Goal: Task Accomplishment & Management: Use online tool/utility

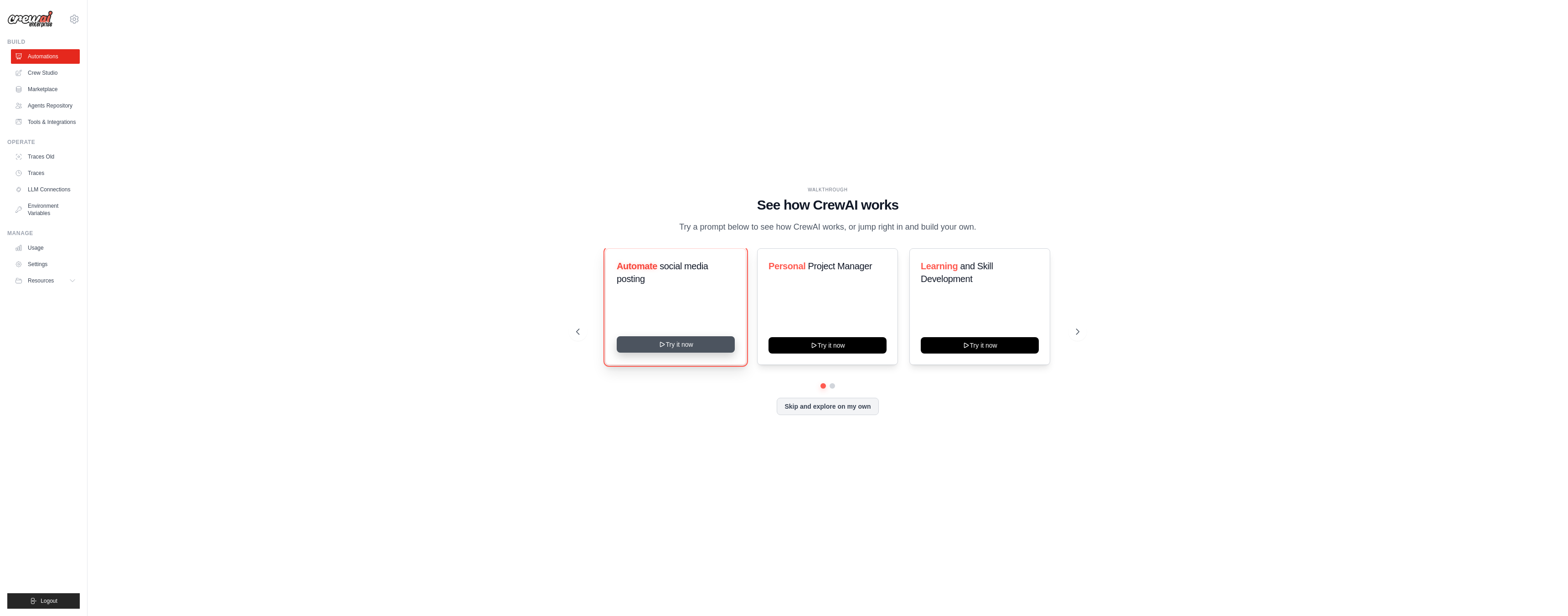
click at [681, 350] on button "Try it now" at bounding box center [675, 344] width 118 height 17
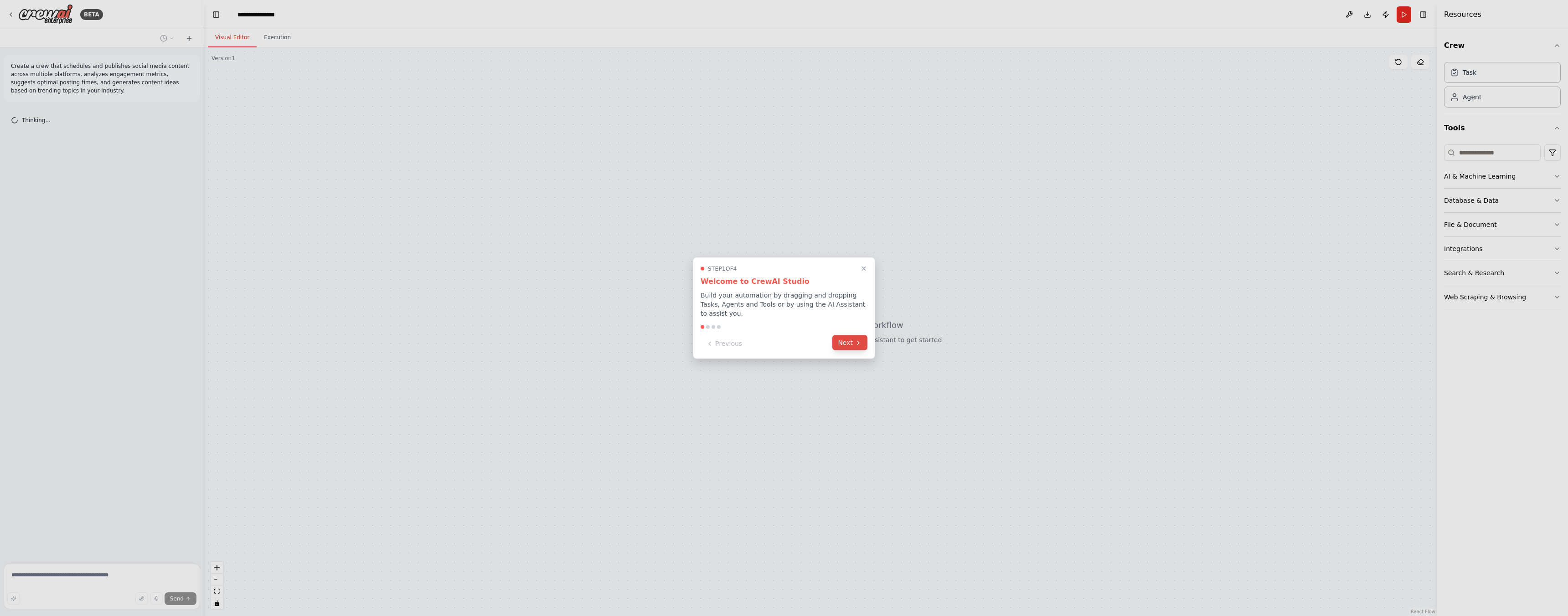
click at [854, 347] on button "Next" at bounding box center [850, 343] width 35 height 15
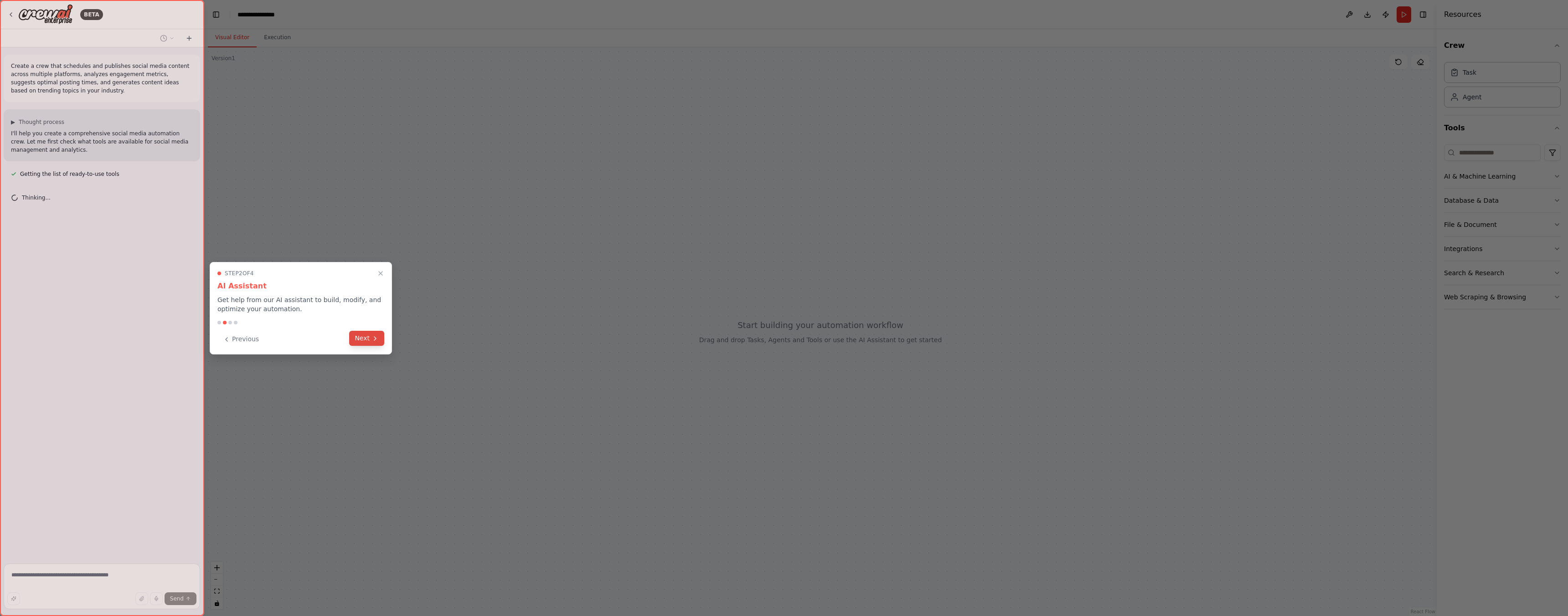
click at [367, 342] on button "Next" at bounding box center [367, 338] width 35 height 15
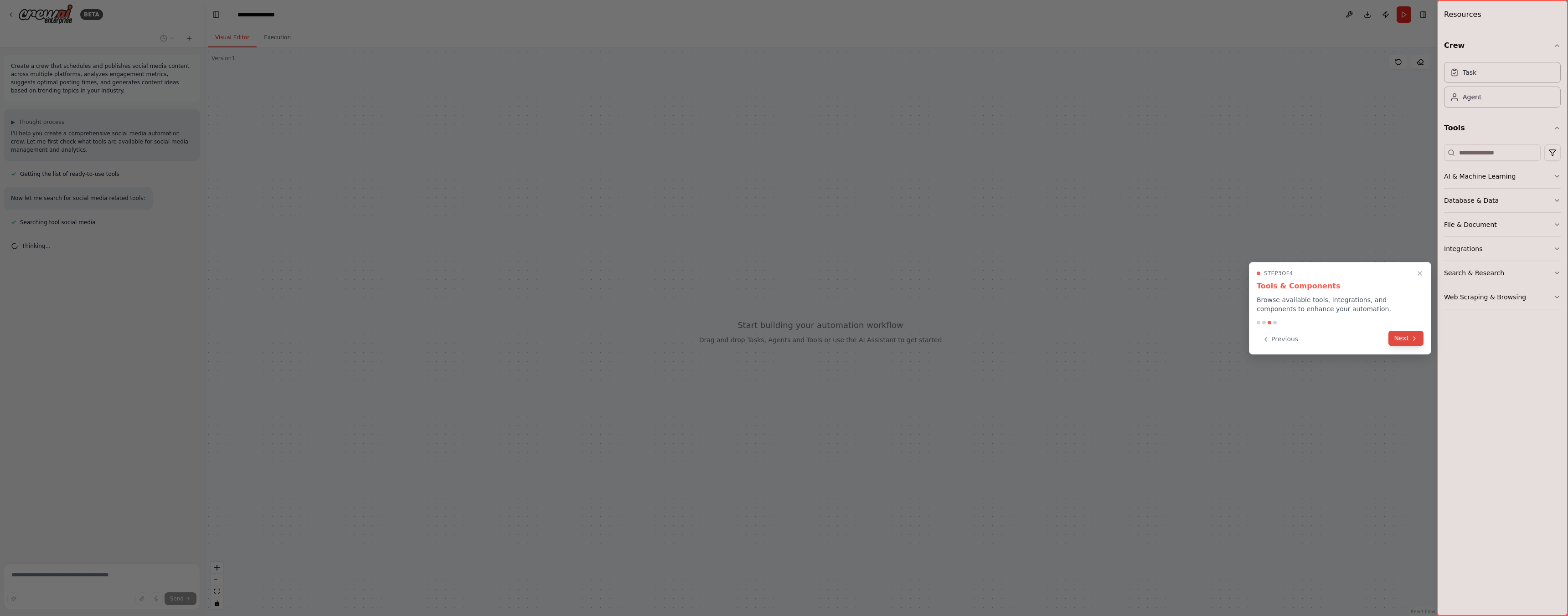
click at [1414, 344] on button "Next" at bounding box center [1405, 338] width 35 height 15
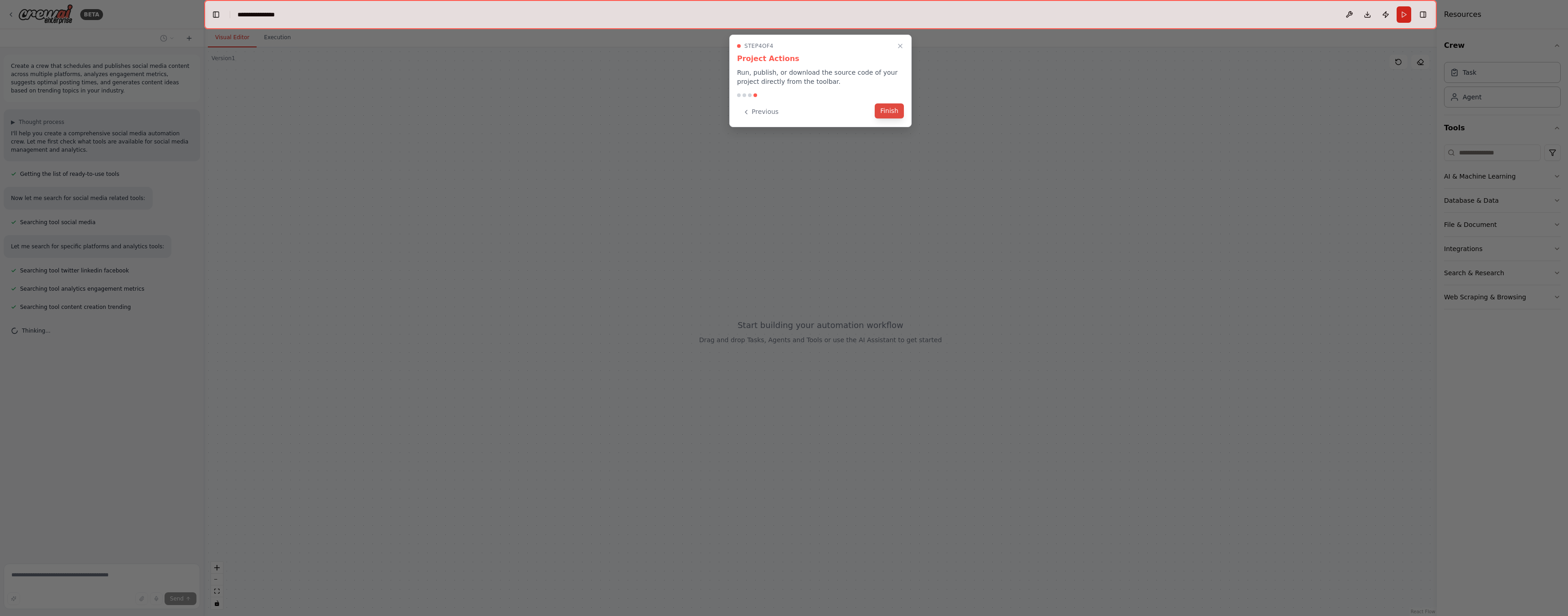
click at [889, 110] on button "Finish" at bounding box center [890, 110] width 29 height 15
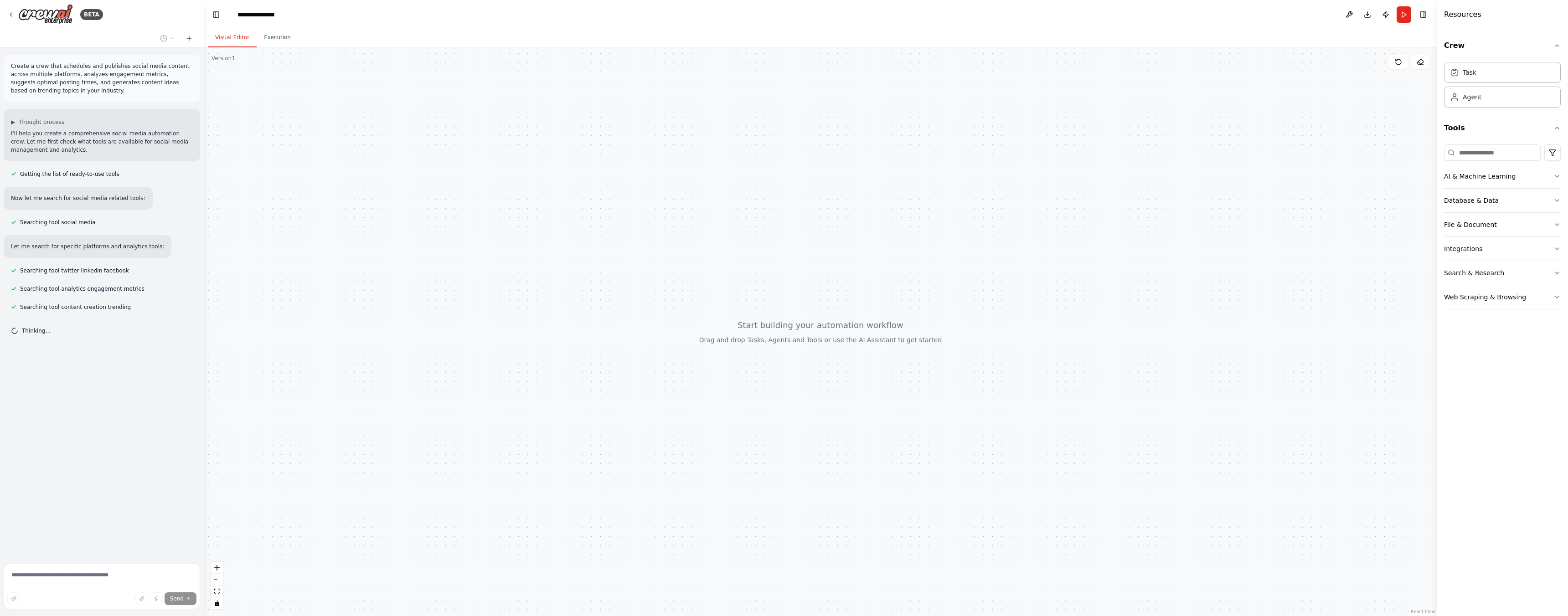
drag, startPoint x: 789, startPoint y: 333, endPoint x: 798, endPoint y: 316, distance: 19.2
click at [798, 316] on div at bounding box center [820, 332] width 1232 height 568
click at [1498, 81] on div "Task" at bounding box center [1503, 72] width 117 height 21
drag, startPoint x: 661, startPoint y: 354, endPoint x: 783, endPoint y: 324, distance: 125.6
click at [784, 328] on div "New Task Task description" at bounding box center [778, 336] width 89 height 18
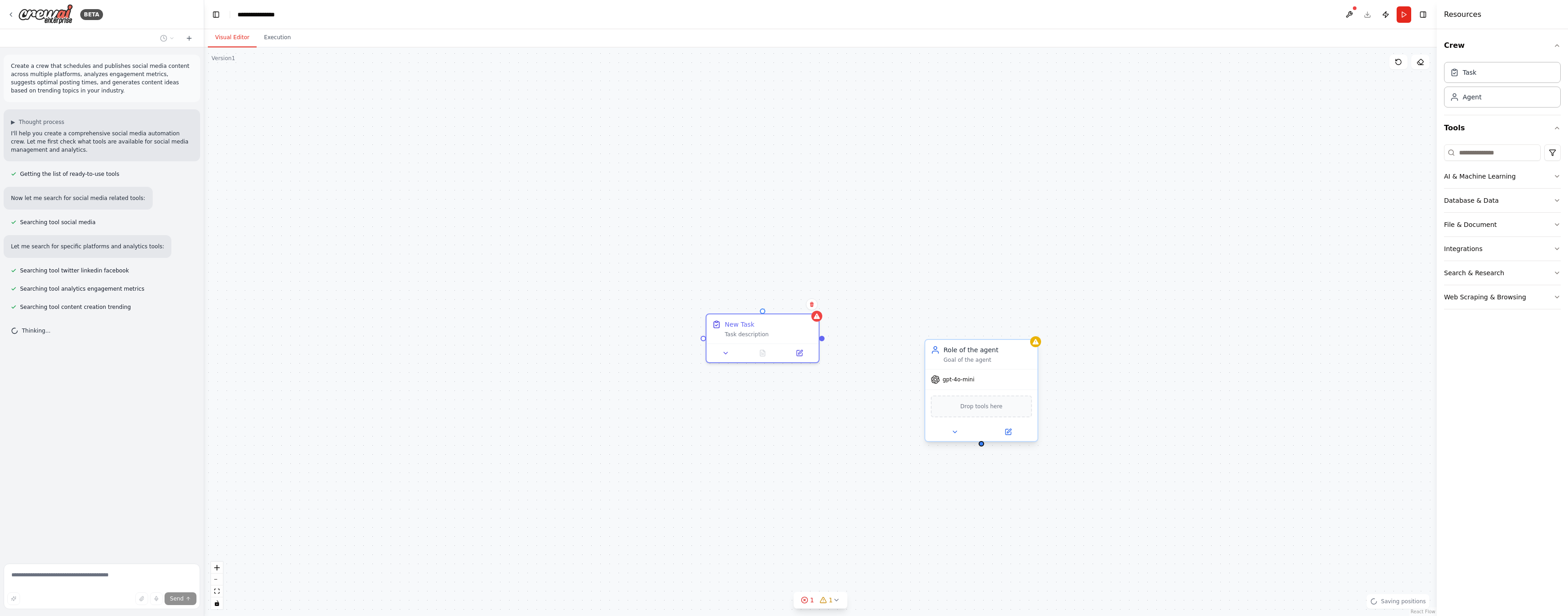
click at [993, 406] on span "Drop tools here" at bounding box center [982, 406] width 43 height 9
click at [1522, 228] on button "File & Document" at bounding box center [1503, 225] width 117 height 23
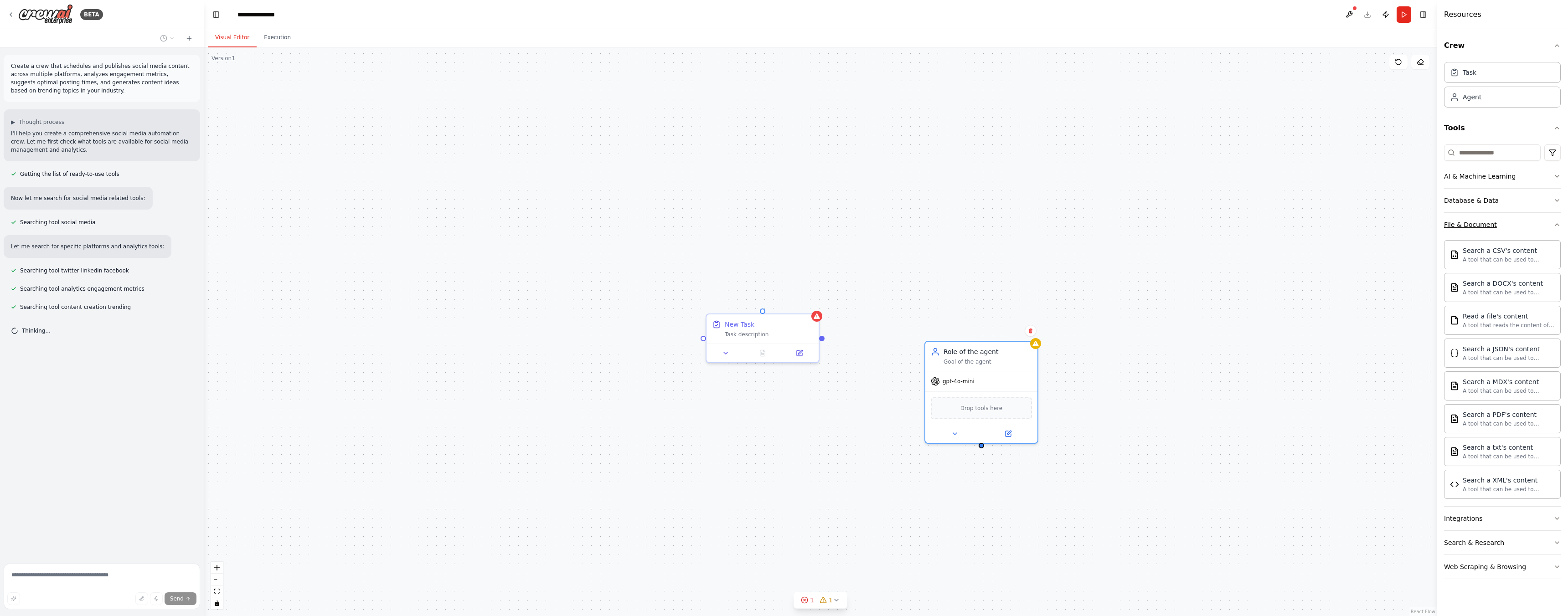
click at [1522, 228] on button "File & Document" at bounding box center [1503, 225] width 117 height 23
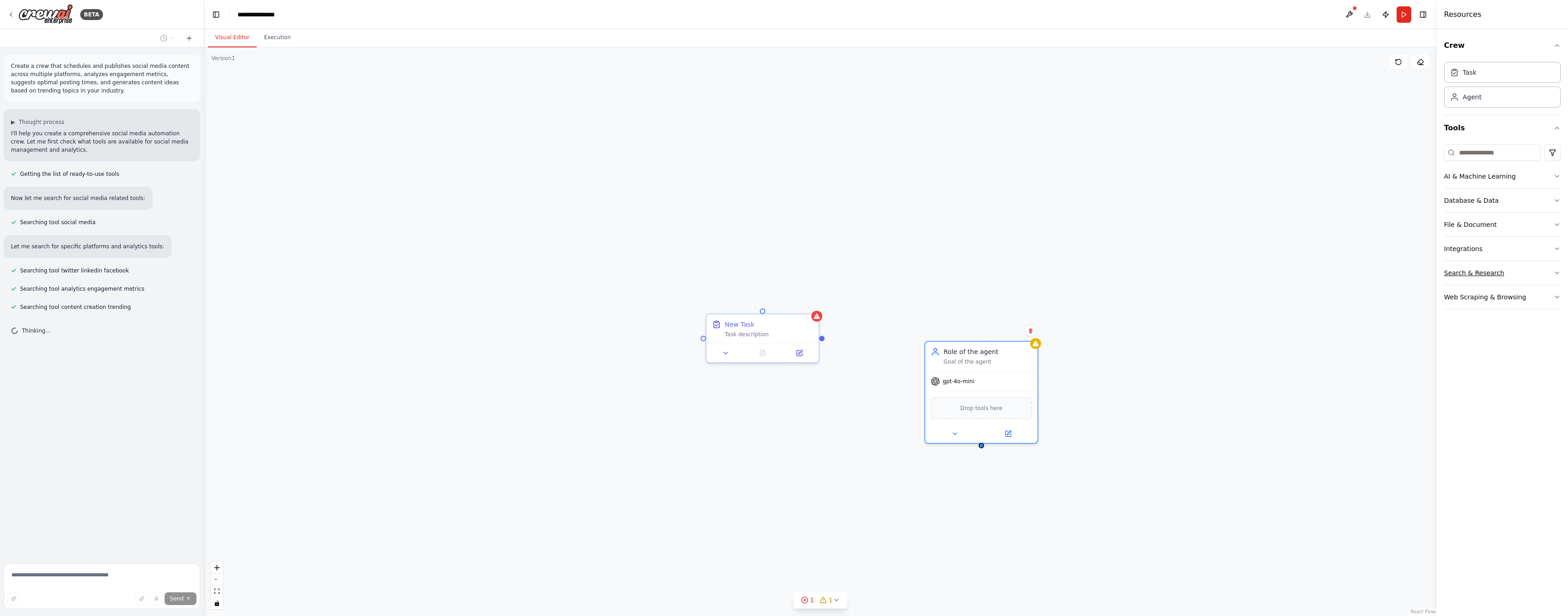
click at [1508, 273] on button "Search & Research" at bounding box center [1503, 272] width 117 height 23
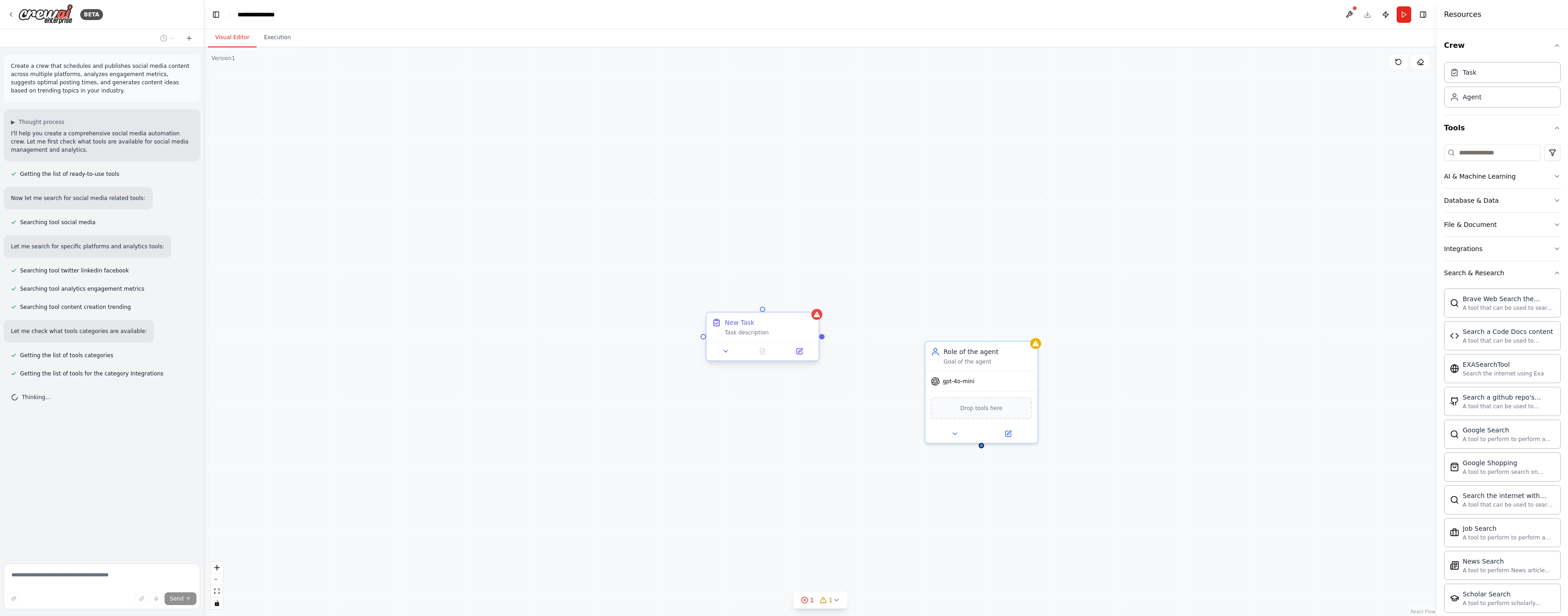
click at [784, 341] on div "New Task Task description" at bounding box center [762, 327] width 112 height 29
click at [729, 353] on button at bounding box center [726, 350] width 31 height 11
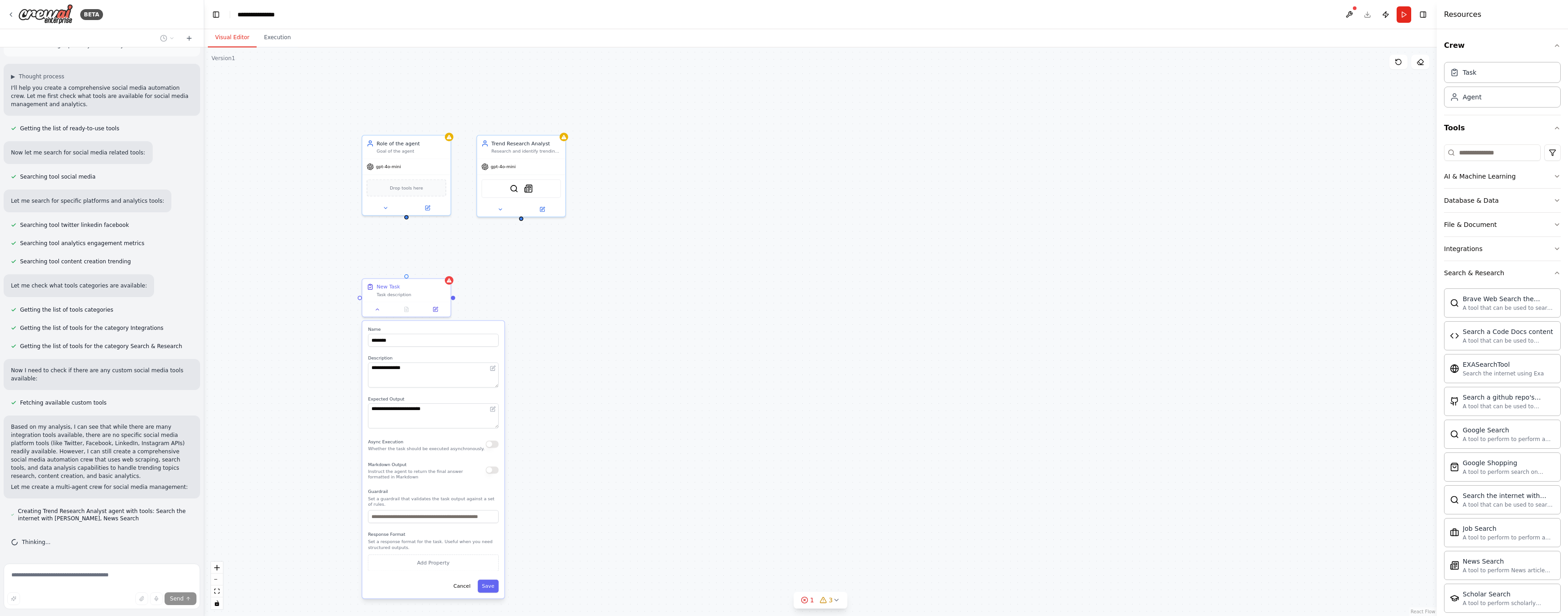
scroll to position [64, 0]
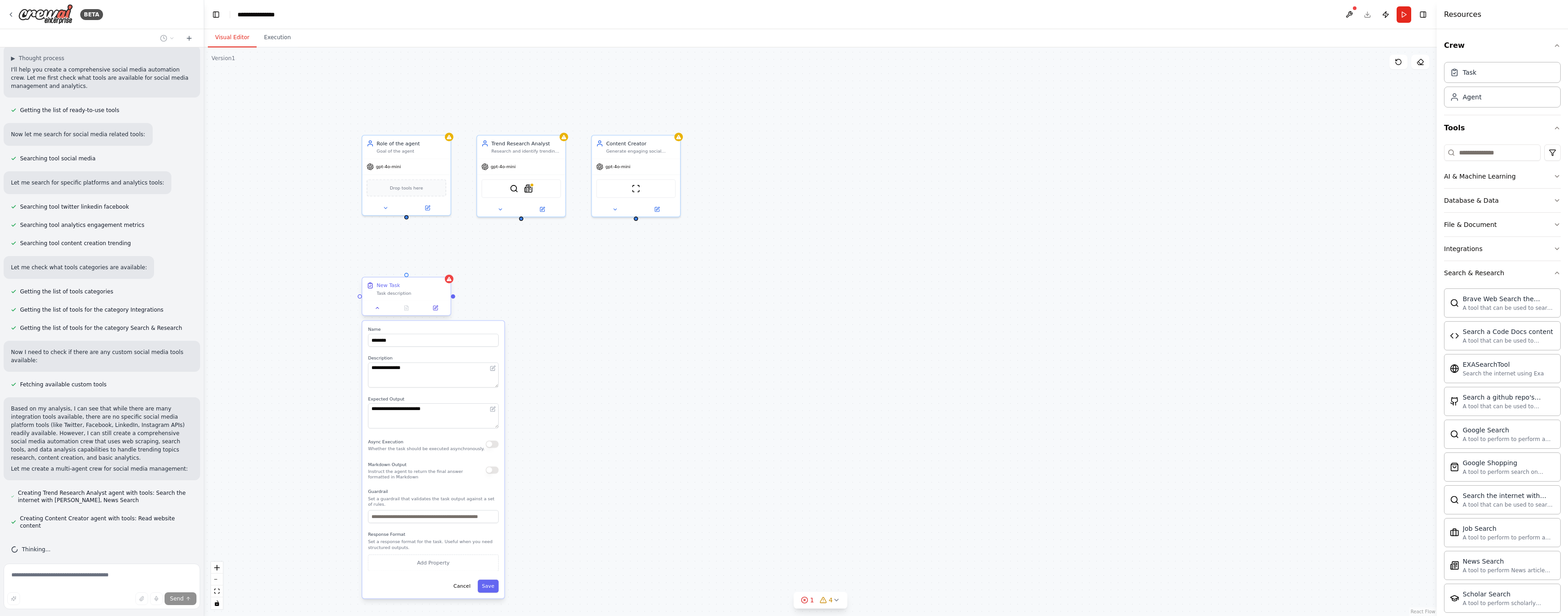
click at [439, 288] on div "New Task" at bounding box center [412, 285] width 70 height 7
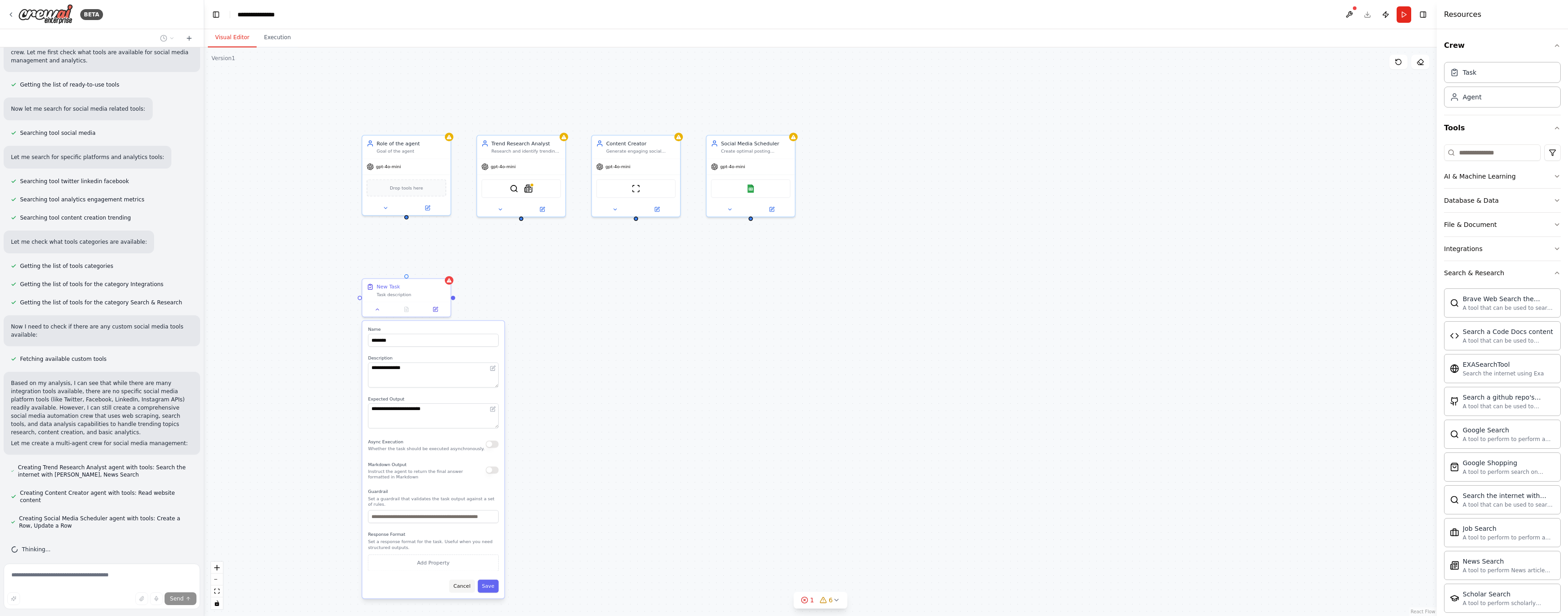
click at [463, 583] on button "Cancel" at bounding box center [461, 586] width 25 height 13
drag, startPoint x: 410, startPoint y: 287, endPoint x: 573, endPoint y: 431, distance: 217.5
click at [573, 431] on div "New Task" at bounding box center [576, 428] width 70 height 7
click at [822, 598] on icon at bounding box center [822, 600] width 6 height 6
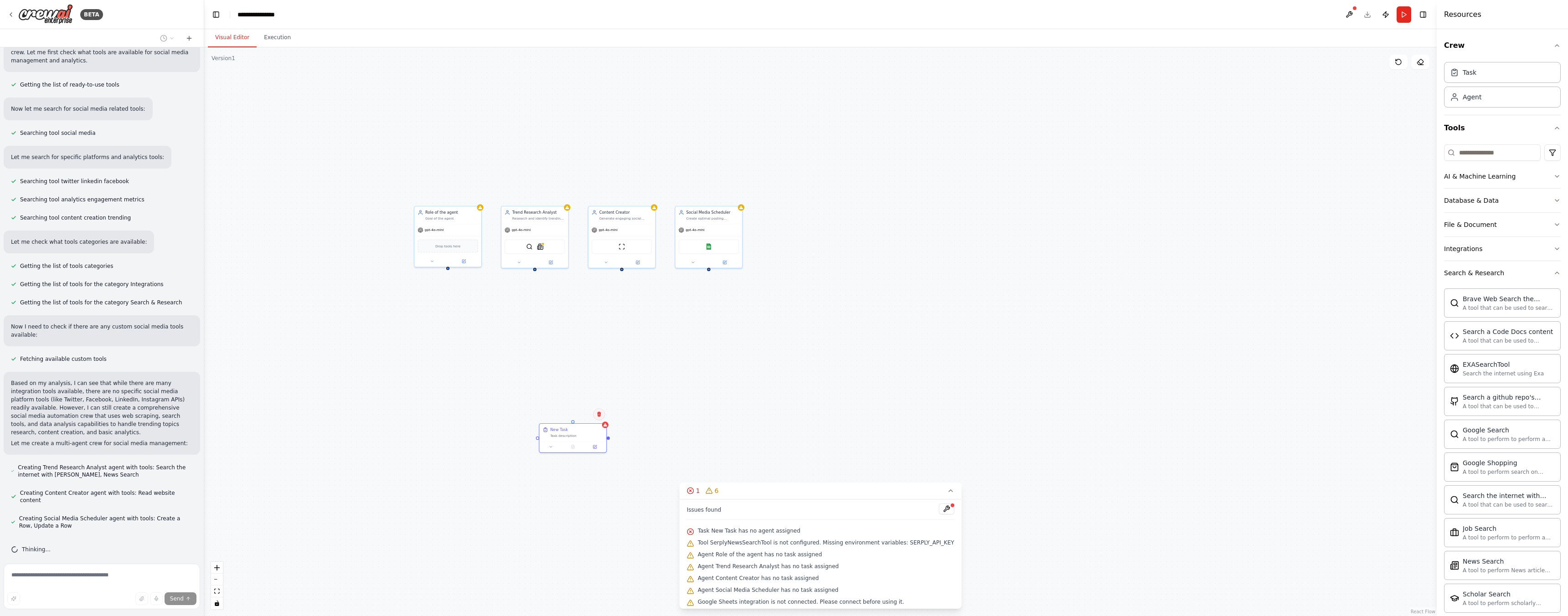
click at [597, 414] on icon at bounding box center [600, 415] width 6 height 6
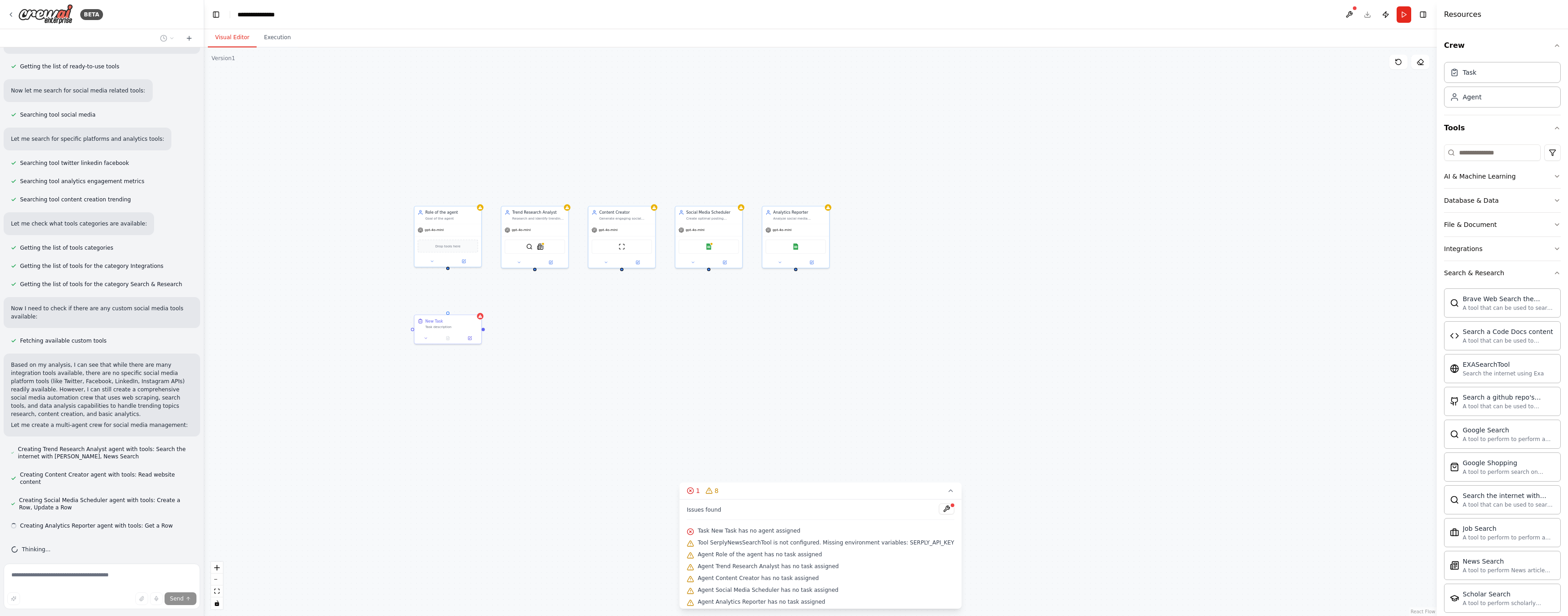
click at [582, 416] on div "New Task Task description Role of the agent Goal of the agent gpt-4o-mini Drop …" at bounding box center [820, 332] width 1232 height 568
click at [459, 319] on div "New Task" at bounding box center [452, 320] width 53 height 6
click at [479, 305] on button at bounding box center [474, 306] width 12 height 12
click at [450, 308] on button "Confirm" at bounding box center [448, 305] width 32 height 11
click at [721, 438] on div "Role of the agent Goal of the agent gpt-4o-mini Drop tools here Trend Research …" at bounding box center [820, 332] width 1232 height 568
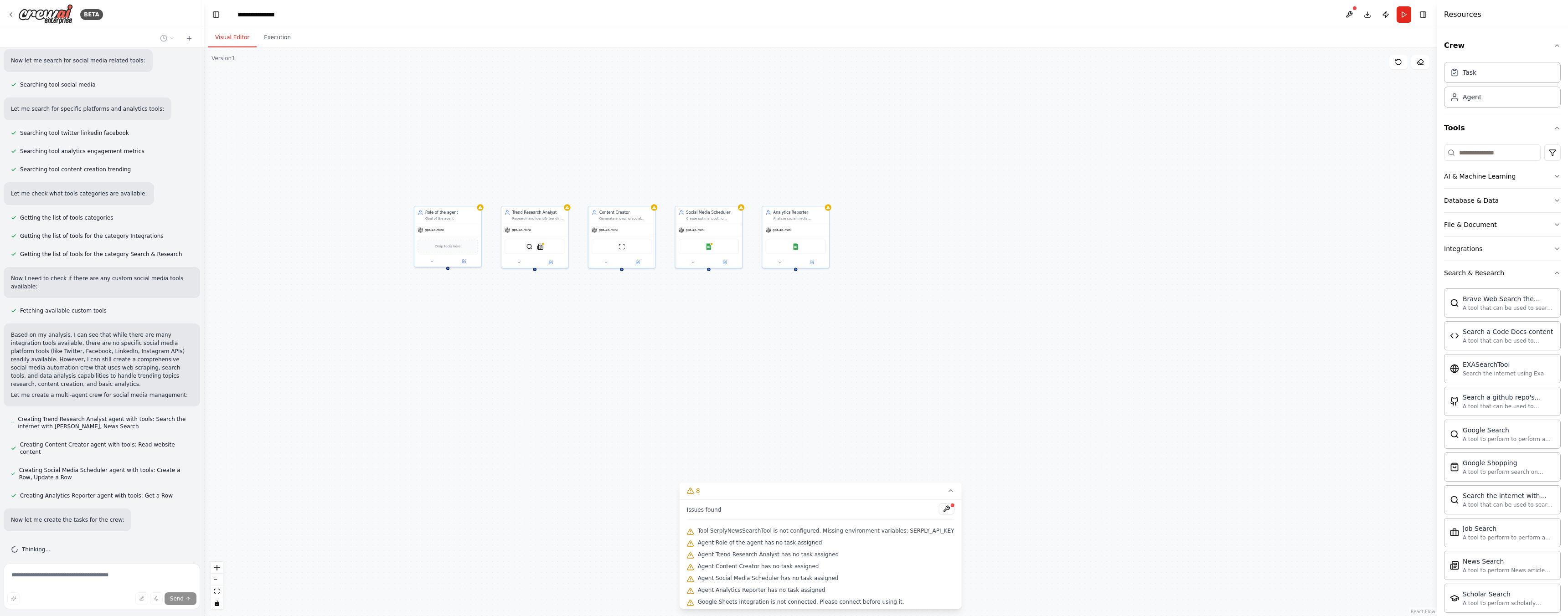
click at [719, 476] on div "Role of the agent Goal of the agent gpt-4o-mini Drop tools here Trend Research …" at bounding box center [820, 332] width 1232 height 568
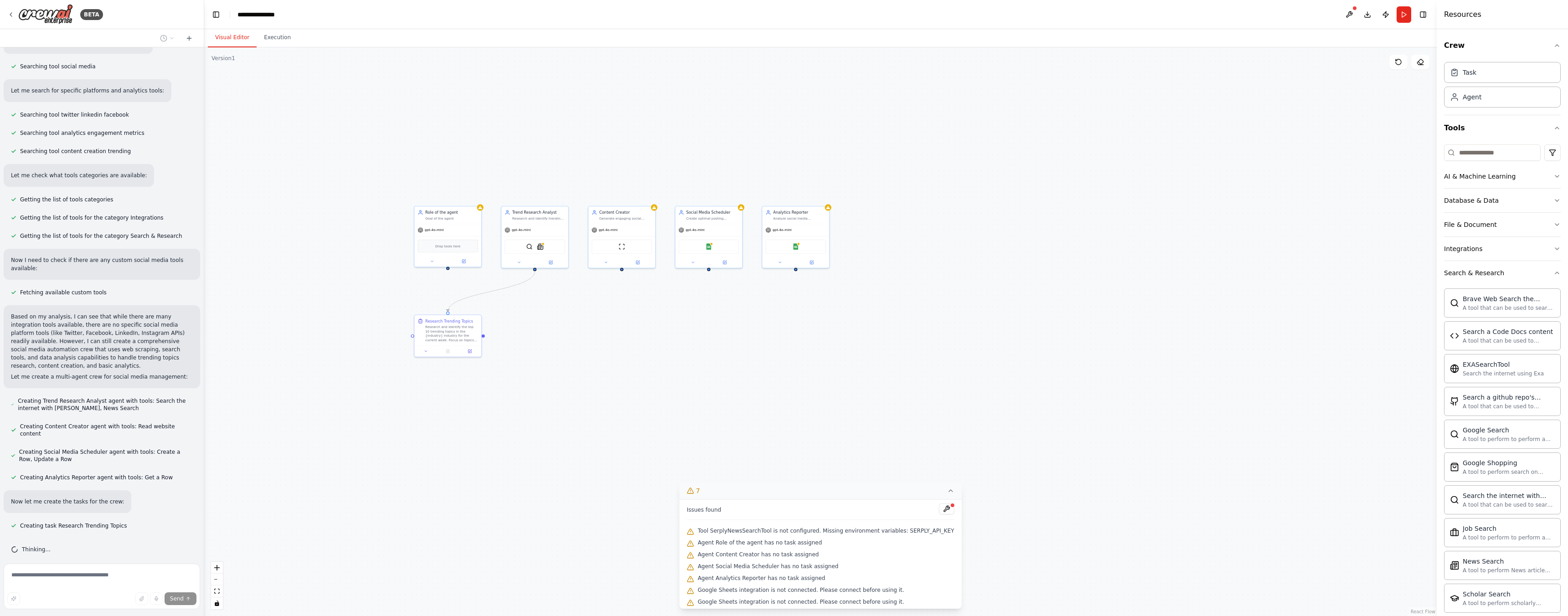
click at [820, 498] on button "7" at bounding box center [820, 490] width 282 height 17
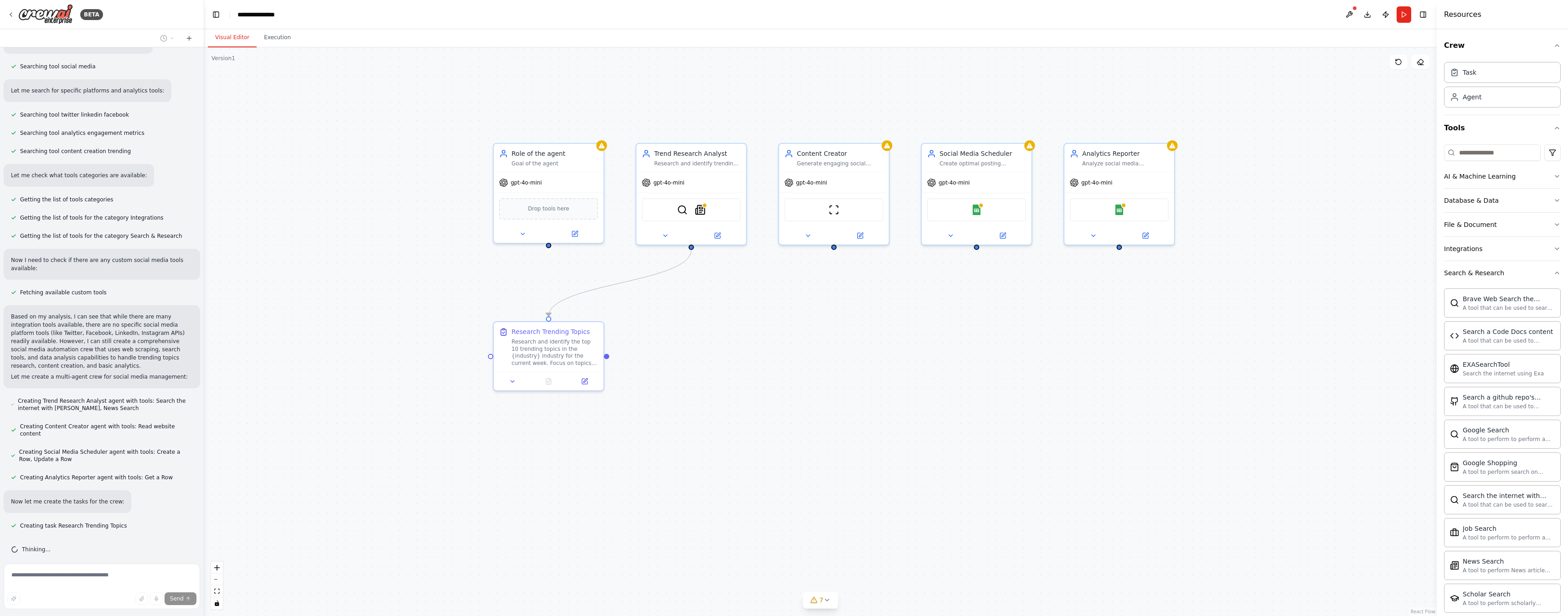
drag, startPoint x: 420, startPoint y: 380, endPoint x: 613, endPoint y: 473, distance: 214.2
click at [613, 473] on div ".deletable-edge-delete-btn { width: 20px; height: 20px; border: 0px solid #ffff…" at bounding box center [820, 332] width 1232 height 568
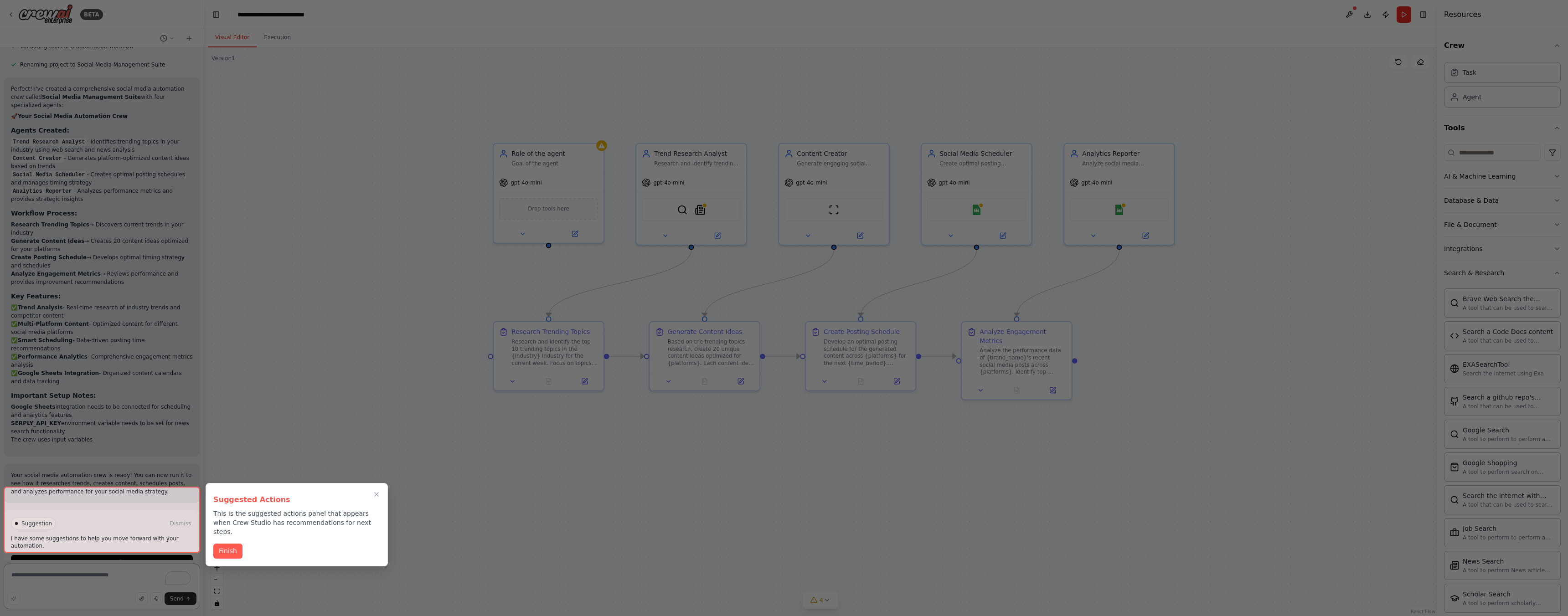
scroll to position [746, 0]
click at [236, 543] on button "Finish" at bounding box center [228, 550] width 29 height 15
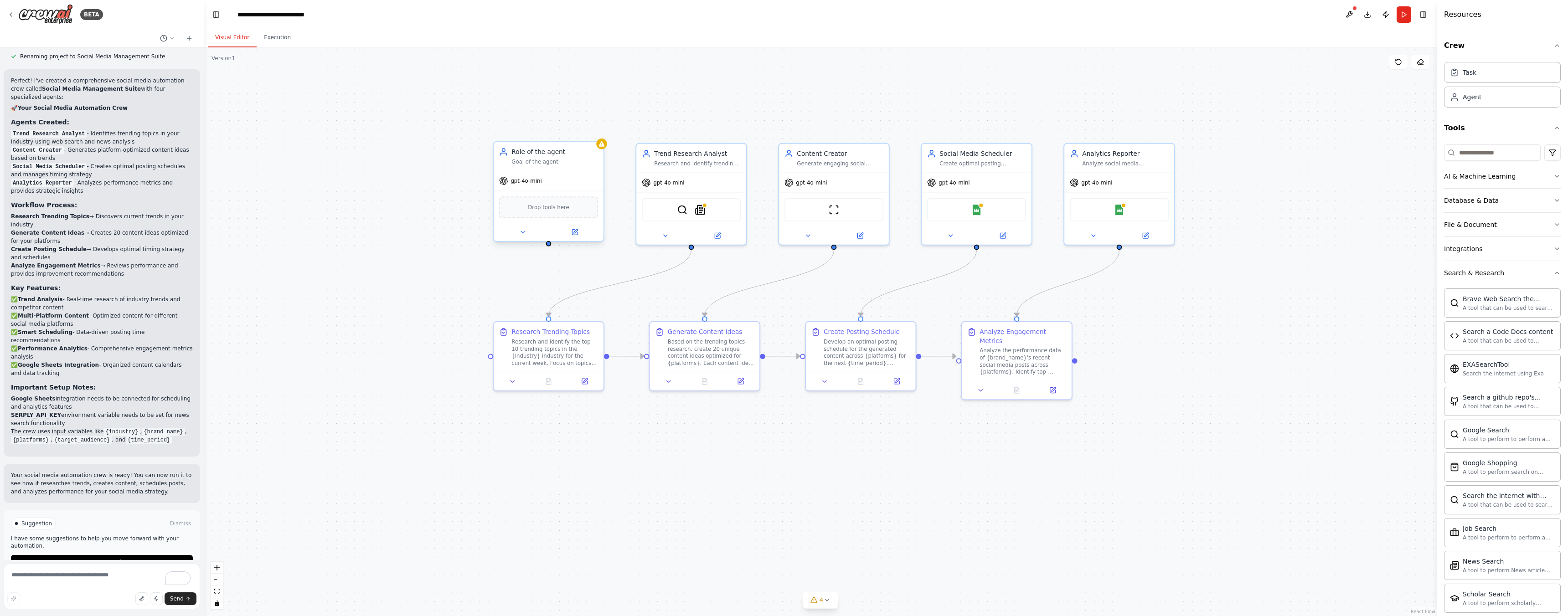
click at [574, 165] on div "Goal of the agent" at bounding box center [554, 162] width 87 height 7
click at [543, 213] on div "Drop tools here" at bounding box center [549, 207] width 99 height 21
click at [599, 132] on icon at bounding box center [597, 133] width 6 height 6
click at [575, 131] on button "Confirm" at bounding box center [570, 132] width 32 height 11
click at [702, 205] on img at bounding box center [700, 207] width 11 height 11
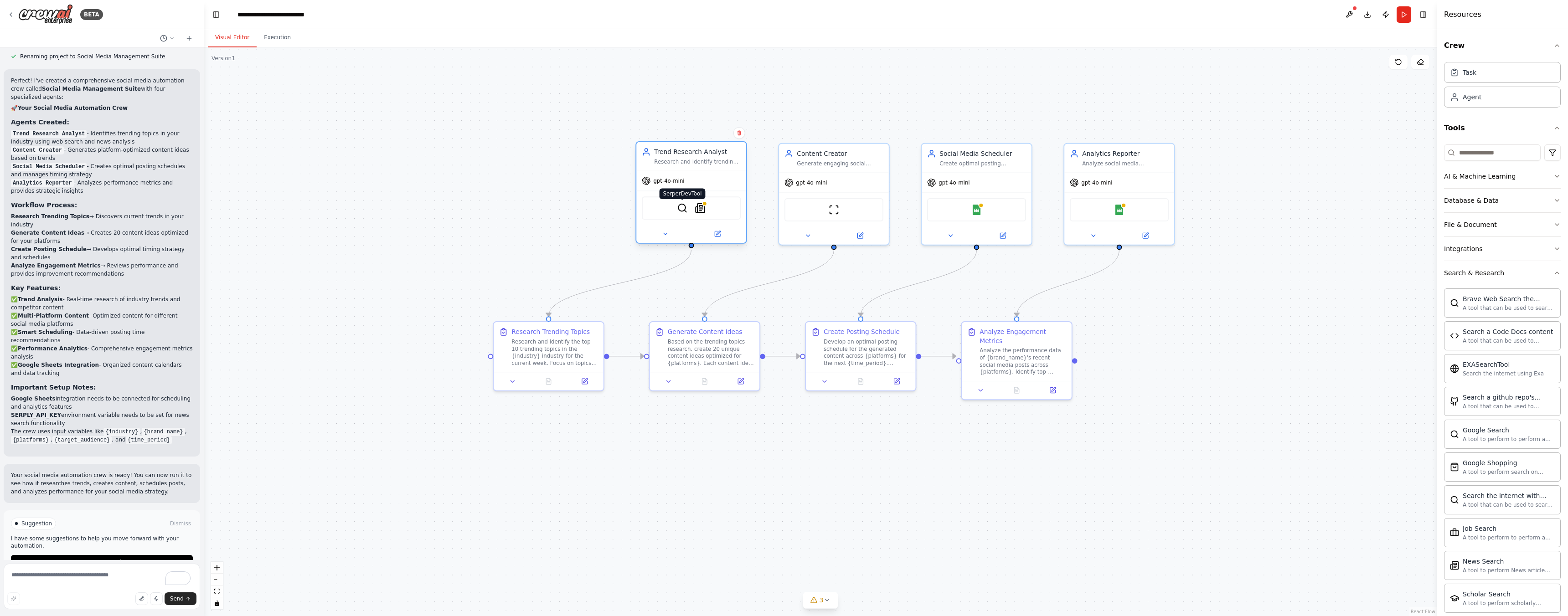
click at [682, 208] on img at bounding box center [681, 207] width 11 height 11
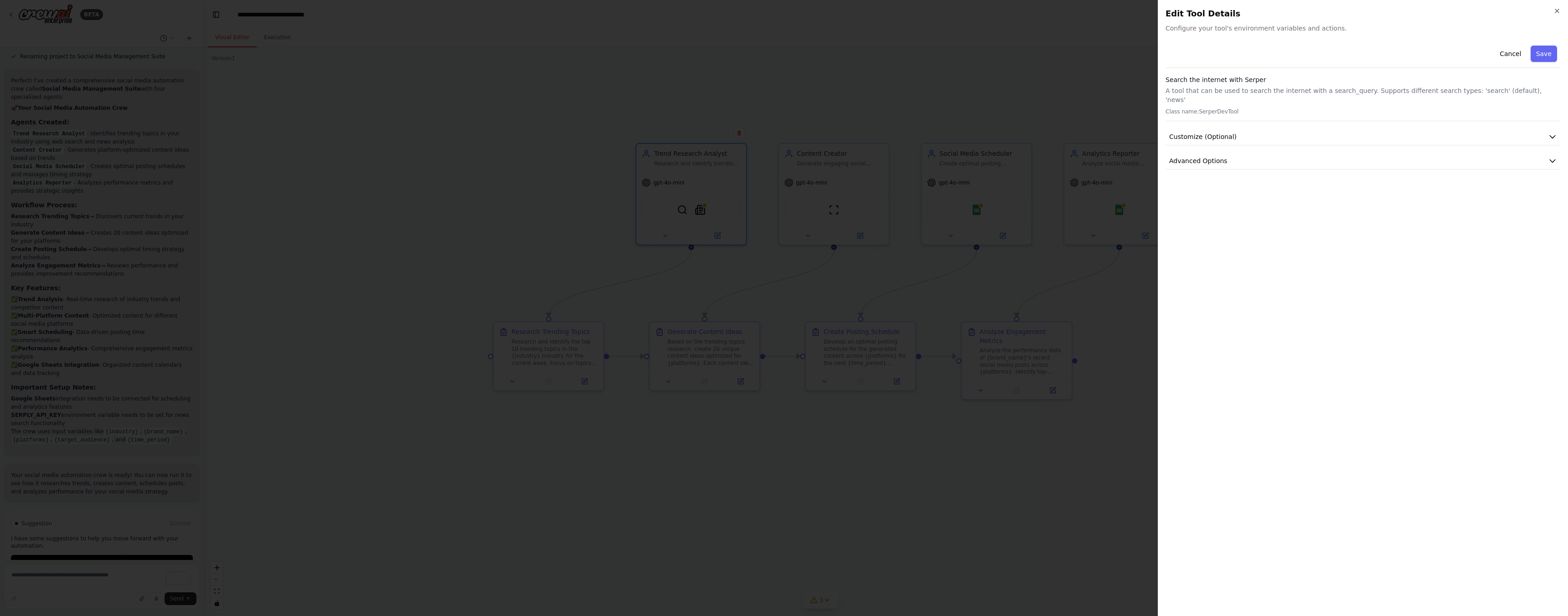
click at [1284, 90] on p "A tool that can be used to search the internet with a search_query. Supports di…" at bounding box center [1363, 95] width 395 height 18
click at [1222, 132] on span "Customize (Optional)" at bounding box center [1202, 136] width 67 height 9
click at [1212, 157] on span "Advanced Options" at bounding box center [1198, 161] width 58 height 9
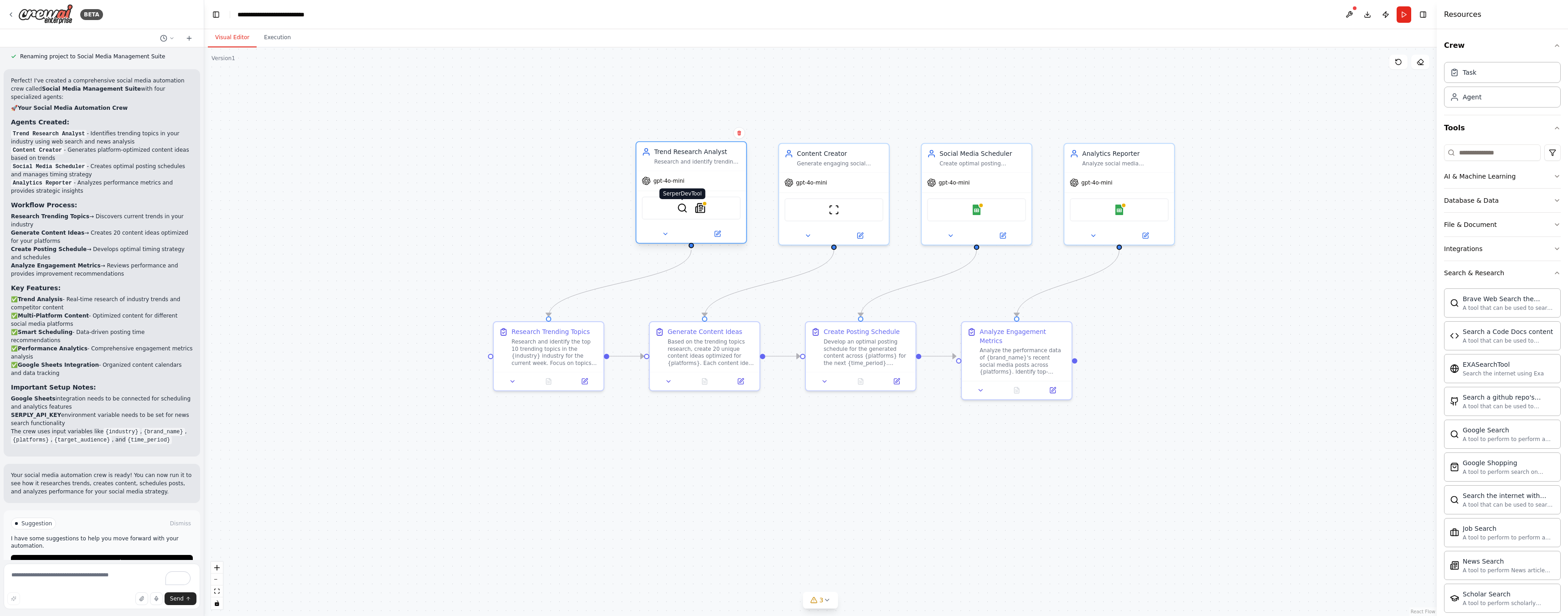
click at [683, 210] on img at bounding box center [681, 207] width 11 height 11
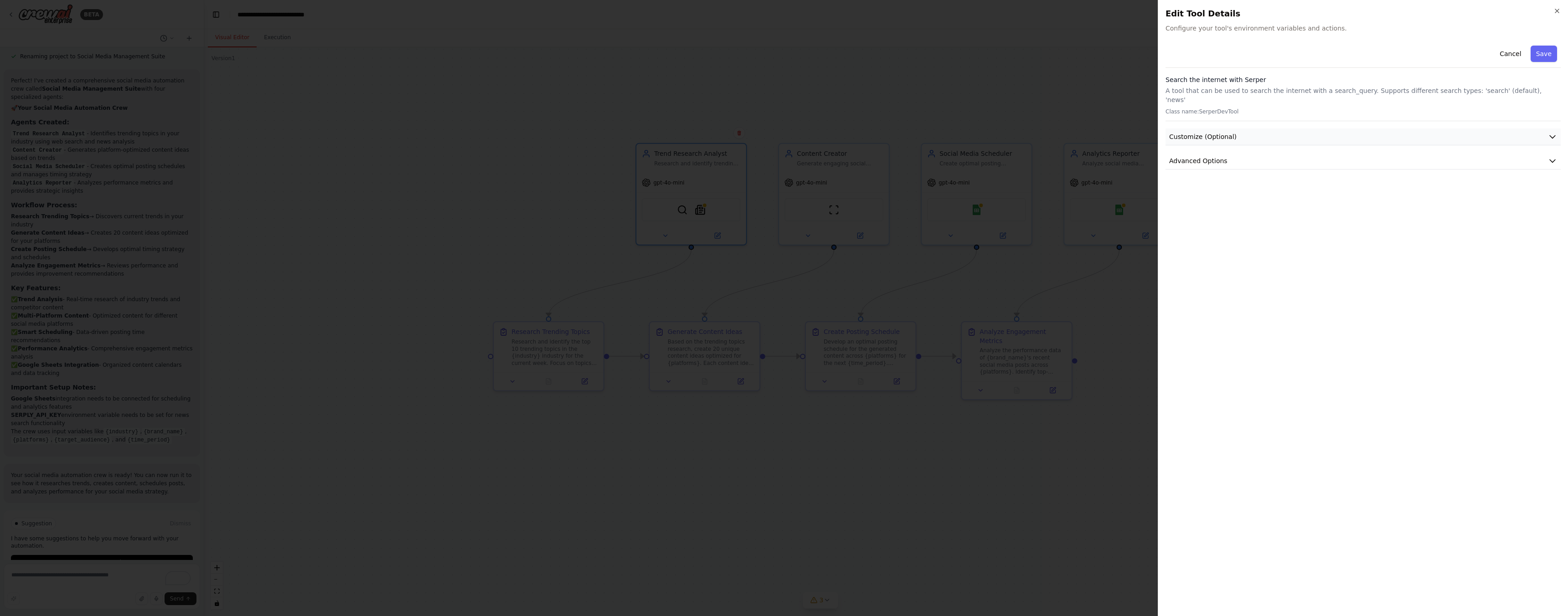
click at [1298, 128] on button "Customize (Optional)" at bounding box center [1363, 136] width 395 height 17
click at [1269, 153] on button "Advanced Options" at bounding box center [1363, 161] width 395 height 17
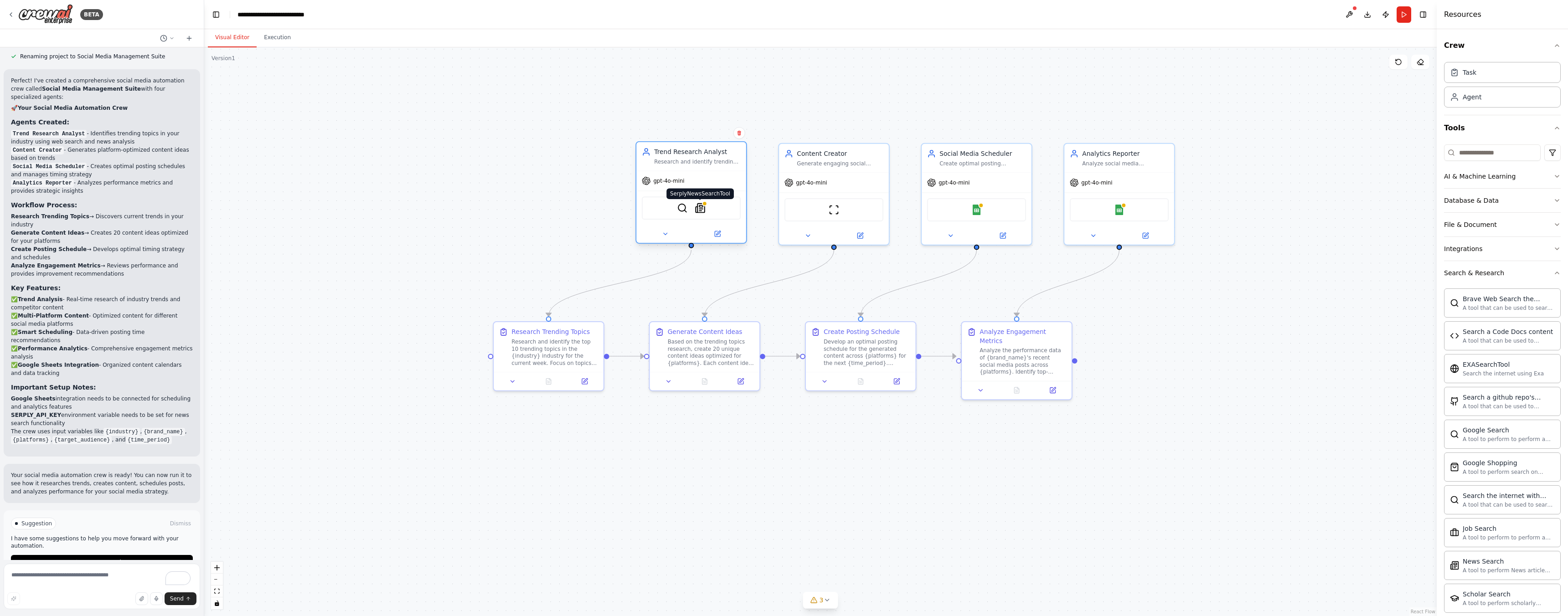
click at [699, 210] on img at bounding box center [700, 207] width 11 height 11
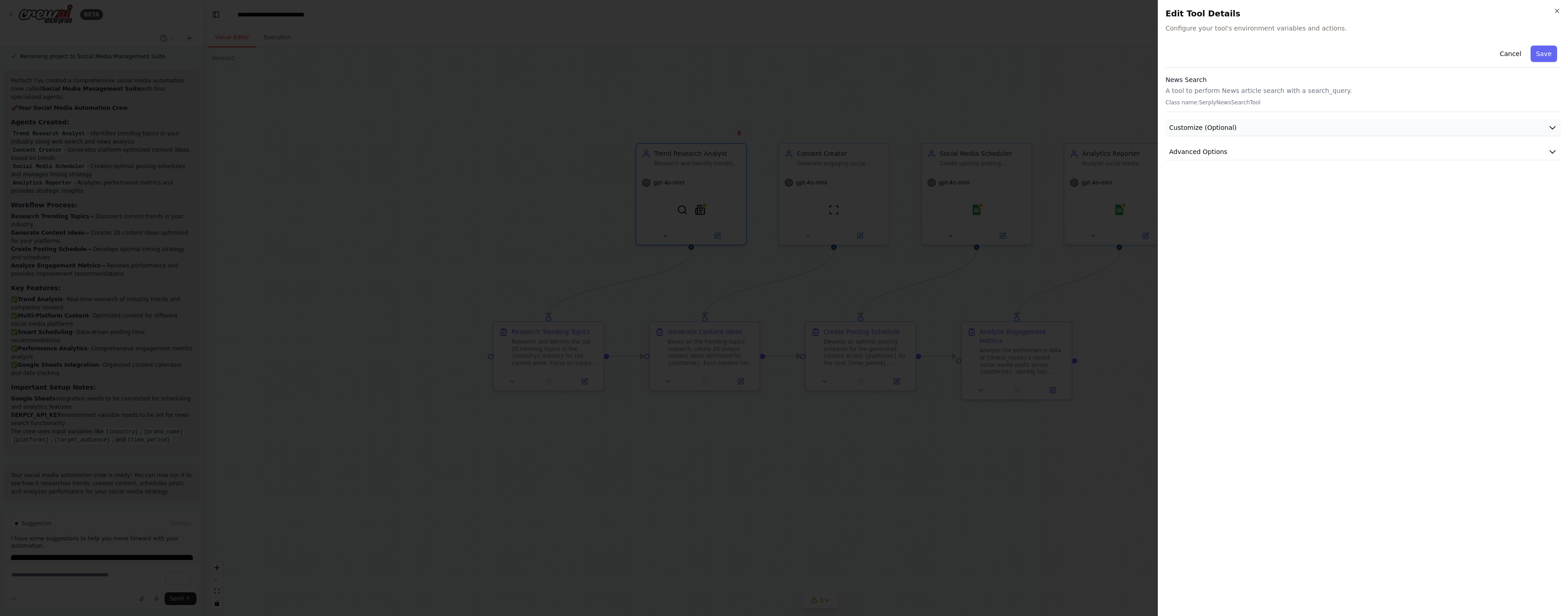
click at [1374, 127] on button "Customize (Optional)" at bounding box center [1363, 127] width 395 height 17
click at [1295, 242] on button "Advanced Options" at bounding box center [1363, 246] width 395 height 17
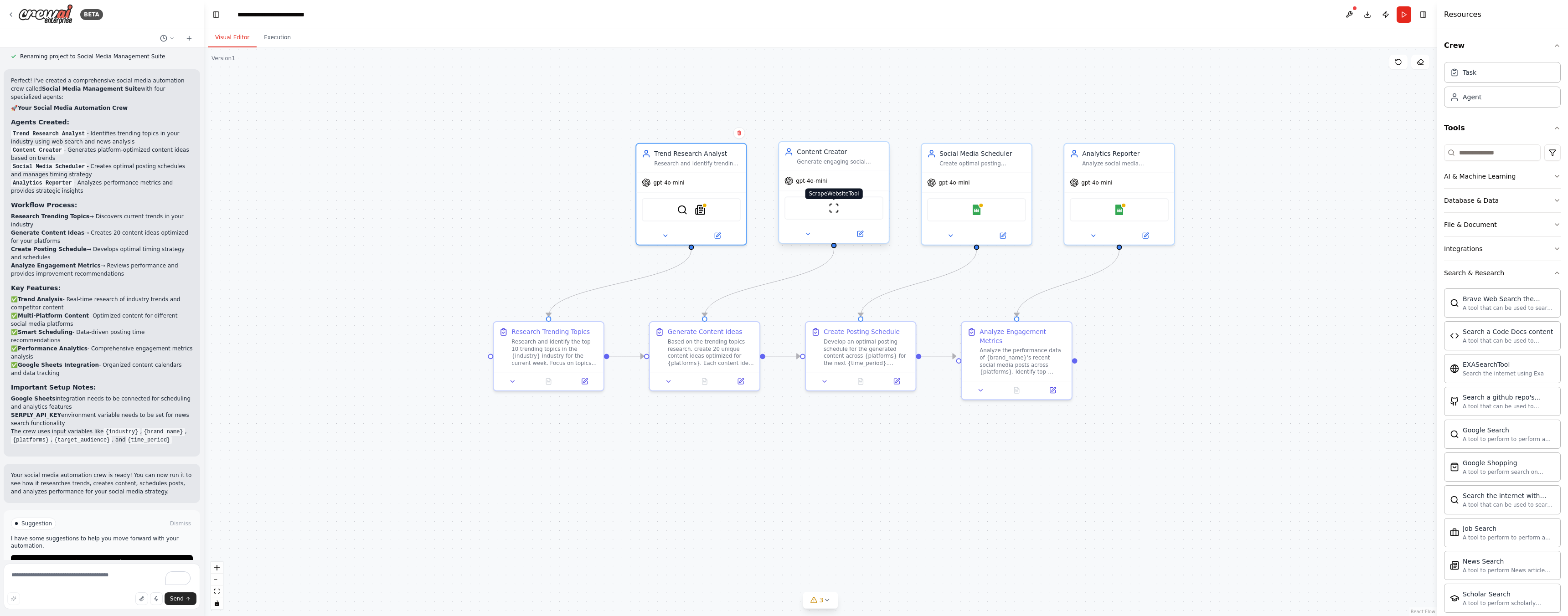
click at [834, 208] on img at bounding box center [833, 207] width 11 height 11
click at [534, 347] on div "Research and identify the top 10 trending topics in the {industry} industry for…" at bounding box center [554, 351] width 87 height 29
click at [565, 367] on div "Research Trending Topics Research and identify the top 10 trending topics in th…" at bounding box center [548, 345] width 110 height 51
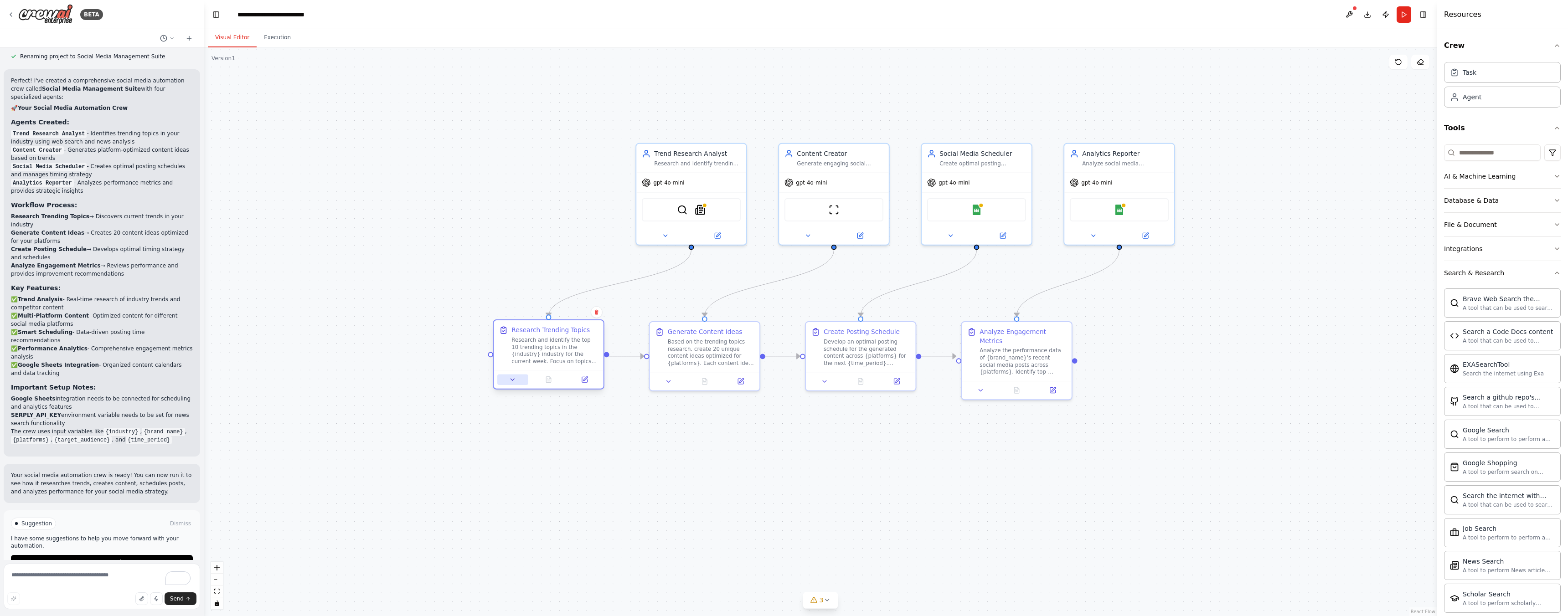
click at [511, 380] on icon at bounding box center [513, 380] width 4 height 2
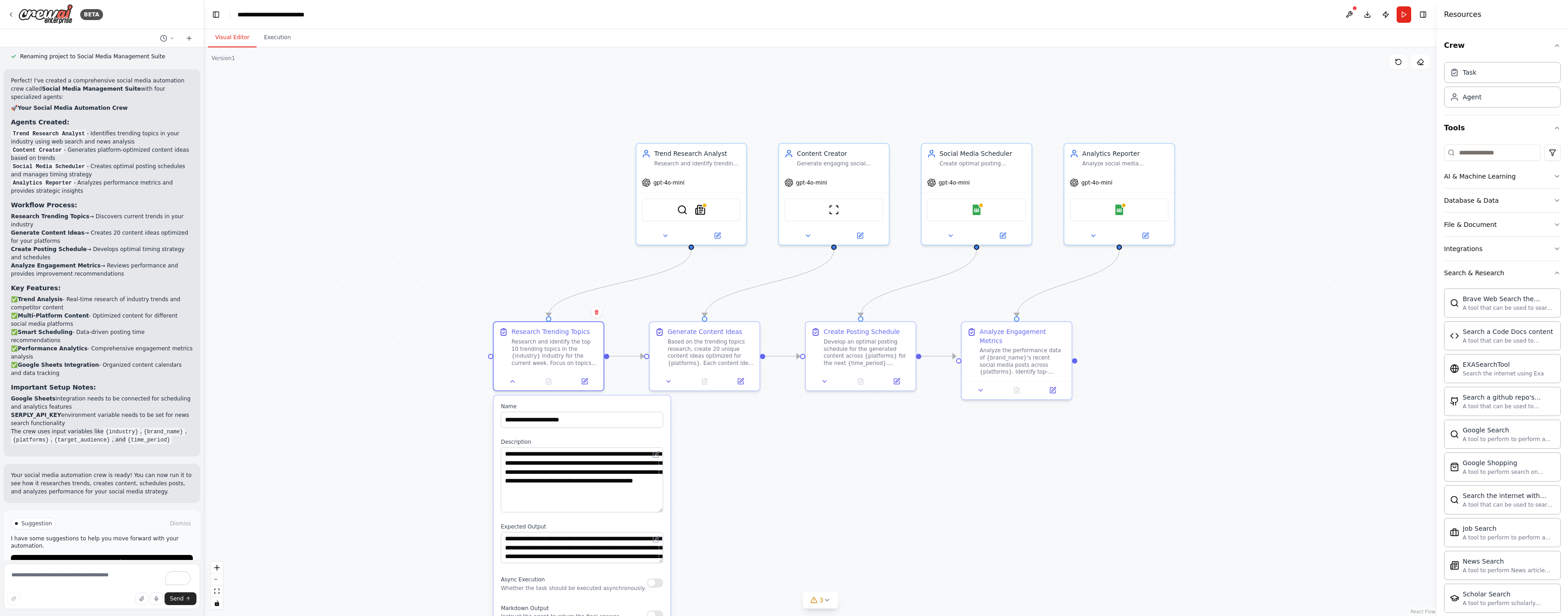
drag, startPoint x: 660, startPoint y: 476, endPoint x: 653, endPoint y: 510, distance: 34.7
click at [653, 510] on textarea "**********" at bounding box center [582, 480] width 163 height 65
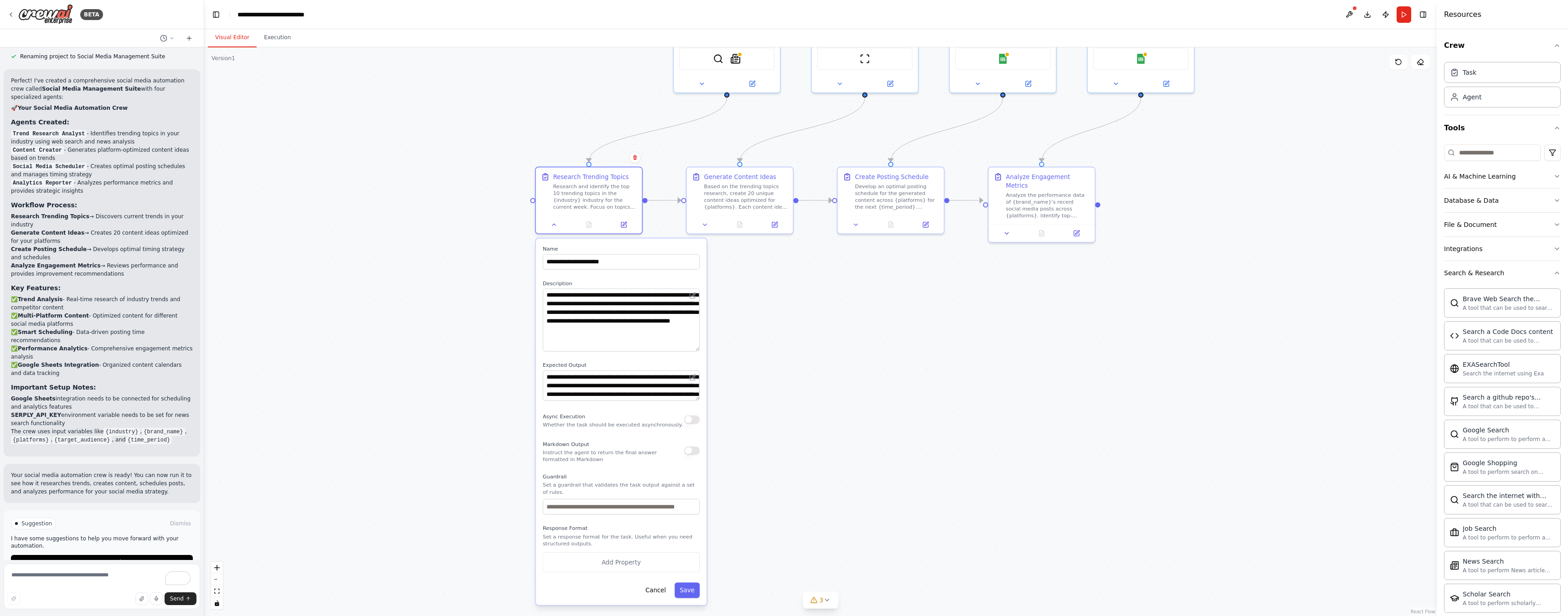
drag, startPoint x: 721, startPoint y: 482, endPoint x: 756, endPoint y: 321, distance: 164.8
click at [756, 321] on div ".deletable-edge-delete-btn { width: 20px; height: 20px; border: 0px solid #ffff…" at bounding box center [820, 332] width 1232 height 568
drag, startPoint x: 695, startPoint y: 398, endPoint x: 688, endPoint y: 422, distance: 25.0
click at [688, 422] on textarea "**********" at bounding box center [621, 396] width 157 height 54
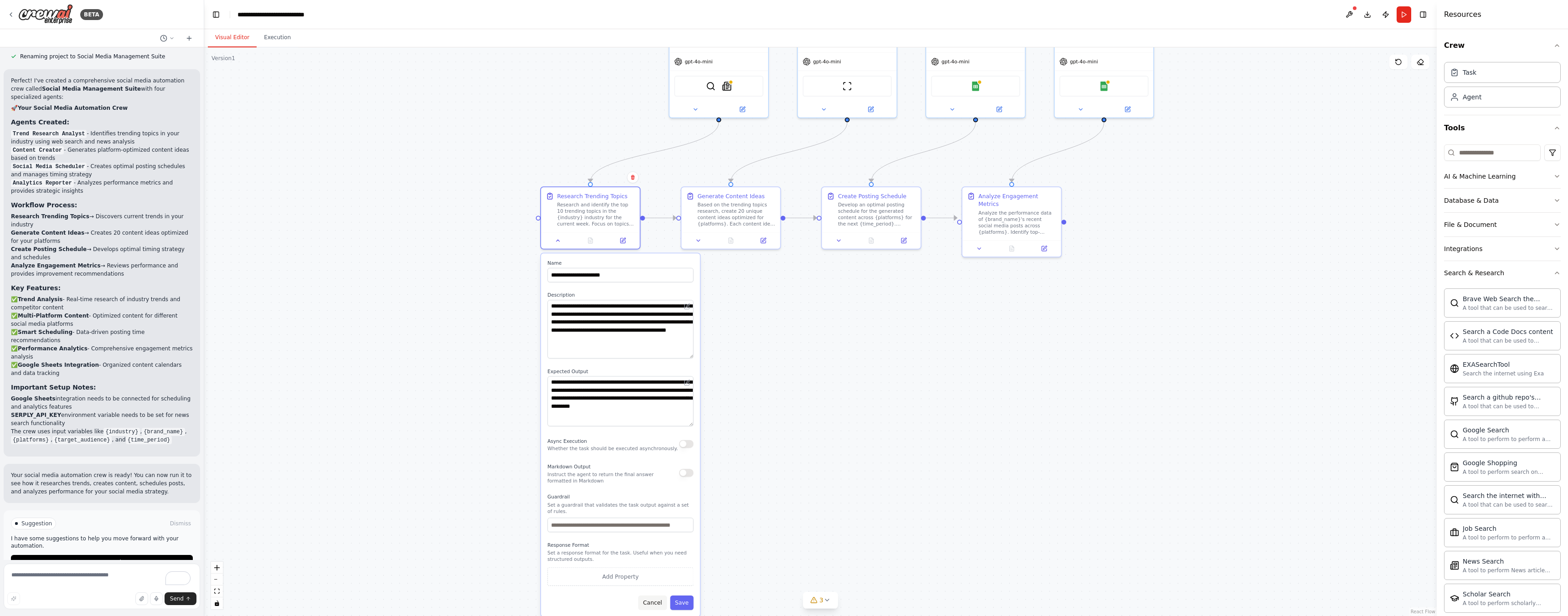
click at [651, 604] on button "Cancel" at bounding box center [653, 602] width 29 height 15
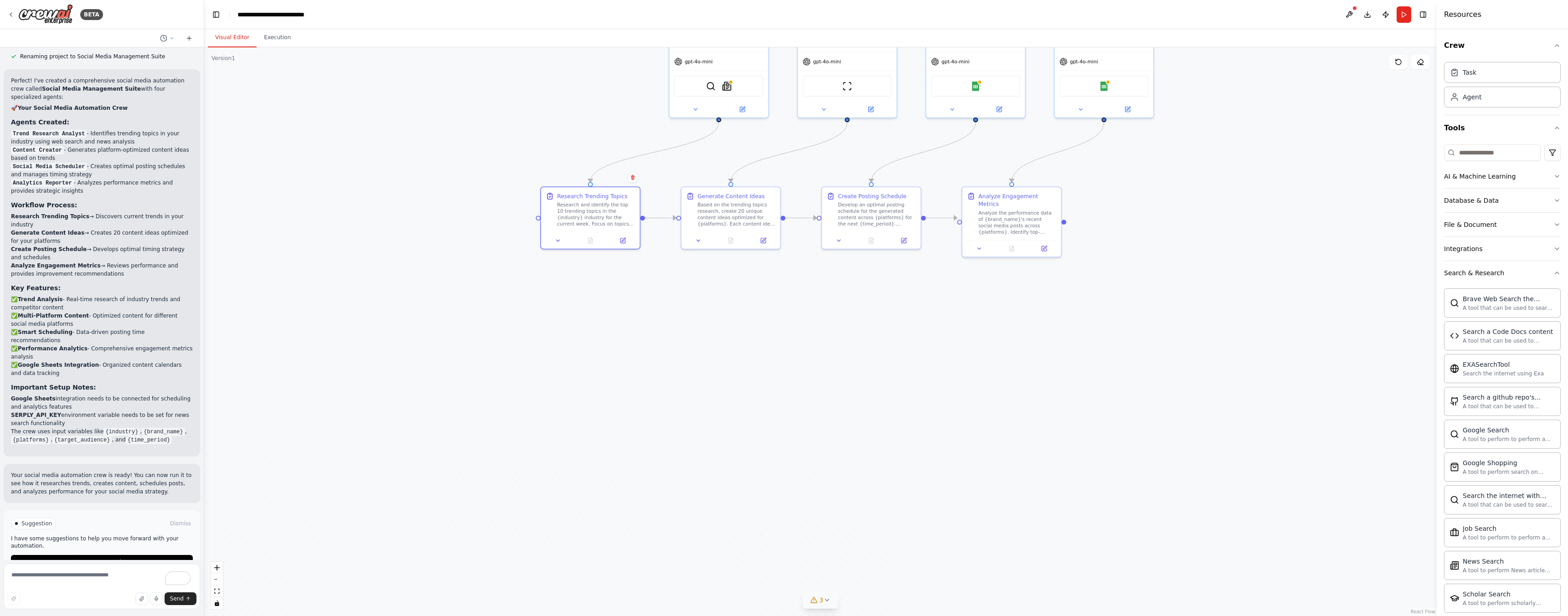
click at [816, 606] on button "3" at bounding box center [820, 599] width 35 height 17
click at [729, 219] on div "Based on the trending topics research, create 20 unique content ideas optimized…" at bounding box center [737, 213] width 78 height 25
click at [696, 239] on icon at bounding box center [698, 238] width 7 height 7
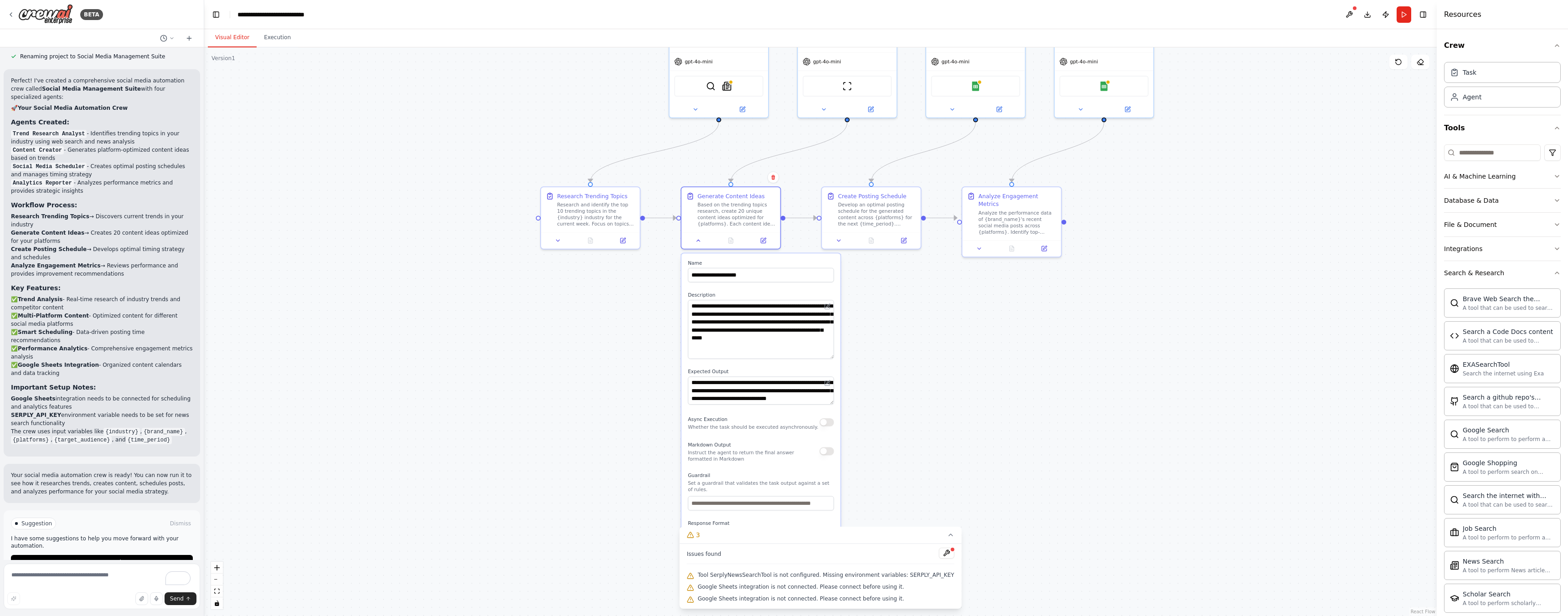
drag, startPoint x: 831, startPoint y: 327, endPoint x: 828, endPoint y: 358, distance: 31.1
click at [828, 358] on textarea "**********" at bounding box center [761, 329] width 146 height 58
drag, startPoint x: 826, startPoint y: 402, endPoint x: 836, endPoint y: 417, distance: 18.0
click at [836, 417] on div "**********" at bounding box center [760, 423] width 159 height 342
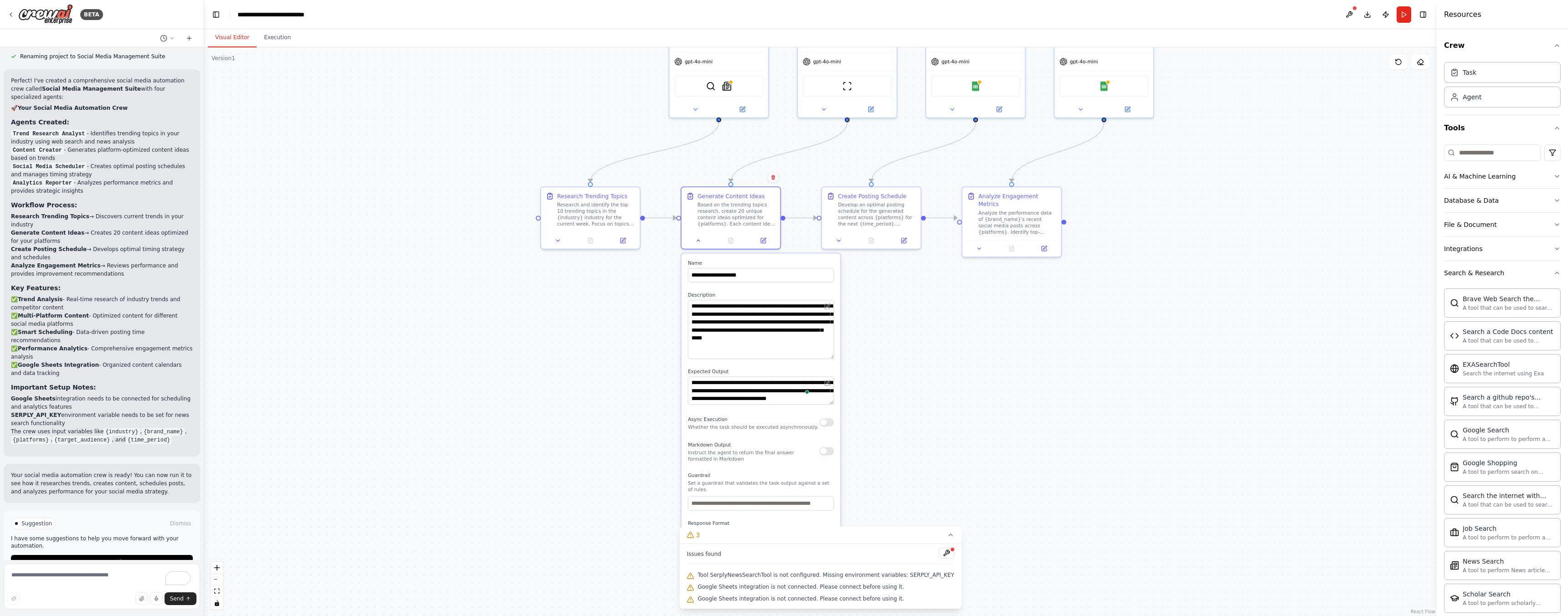
click at [763, 412] on div "**********" at bounding box center [760, 423] width 159 height 342
drag, startPoint x: 830, startPoint y: 403, endPoint x: 822, endPoint y: 395, distance: 11.3
click at [830, 426] on textarea "**********" at bounding box center [761, 402] width 146 height 52
click at [1140, 205] on div ".deletable-edge-delete-btn { width: 20px; height: 20px; border: 0px solid #ffff…" at bounding box center [820, 332] width 1232 height 568
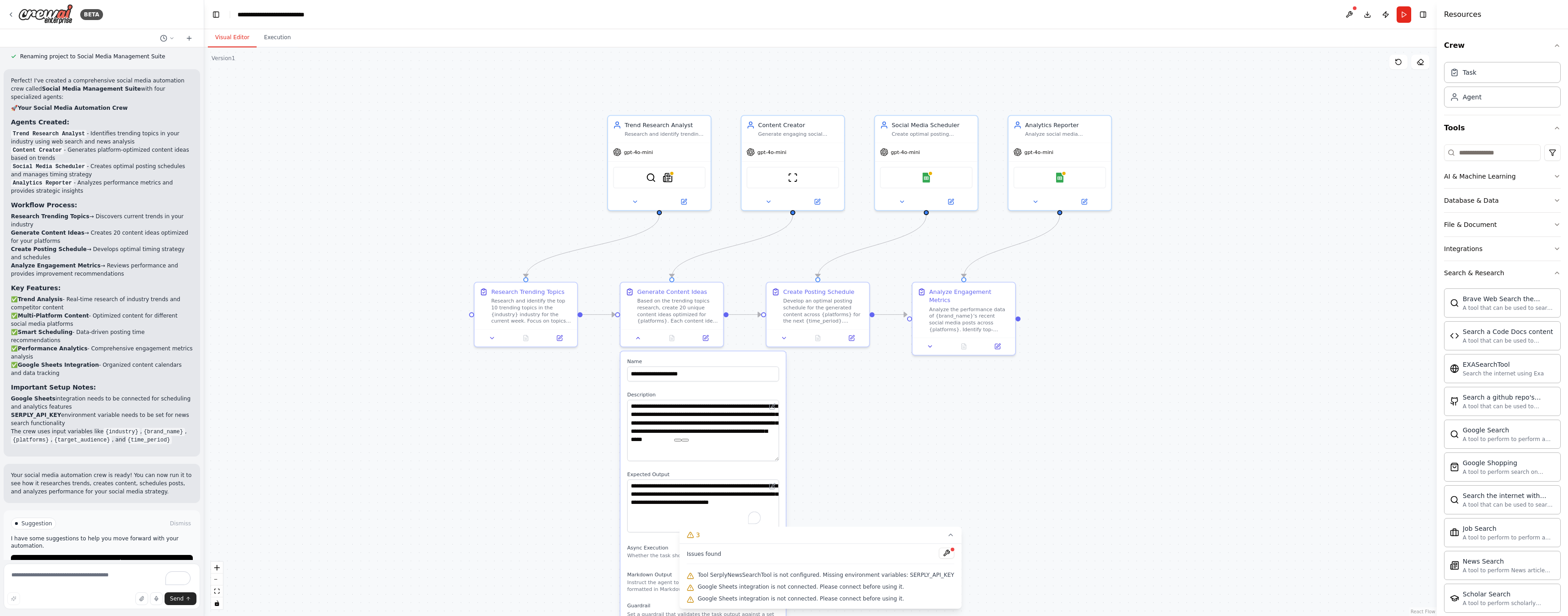
drag, startPoint x: 1139, startPoint y: 205, endPoint x: 1096, endPoint y: 308, distance: 111.6
click at [1096, 308] on div ".deletable-edge-delete-btn { width: 20px; height: 20px; border: 0px solid #ffff…" at bounding box center [820, 332] width 1232 height 568
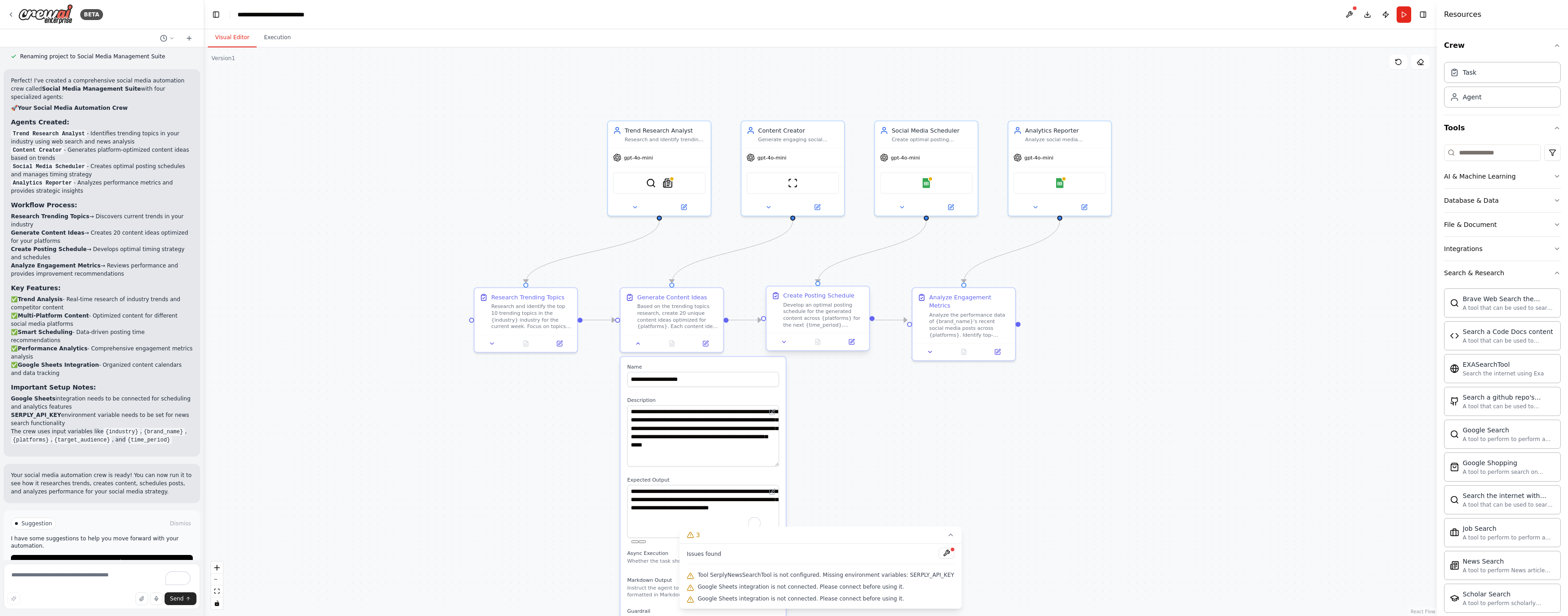
click at [834, 318] on div "Develop an optimal posting schedule for the generated content across {platforms…" at bounding box center [823, 315] width 81 height 27
click at [780, 340] on button at bounding box center [784, 342] width 29 height 10
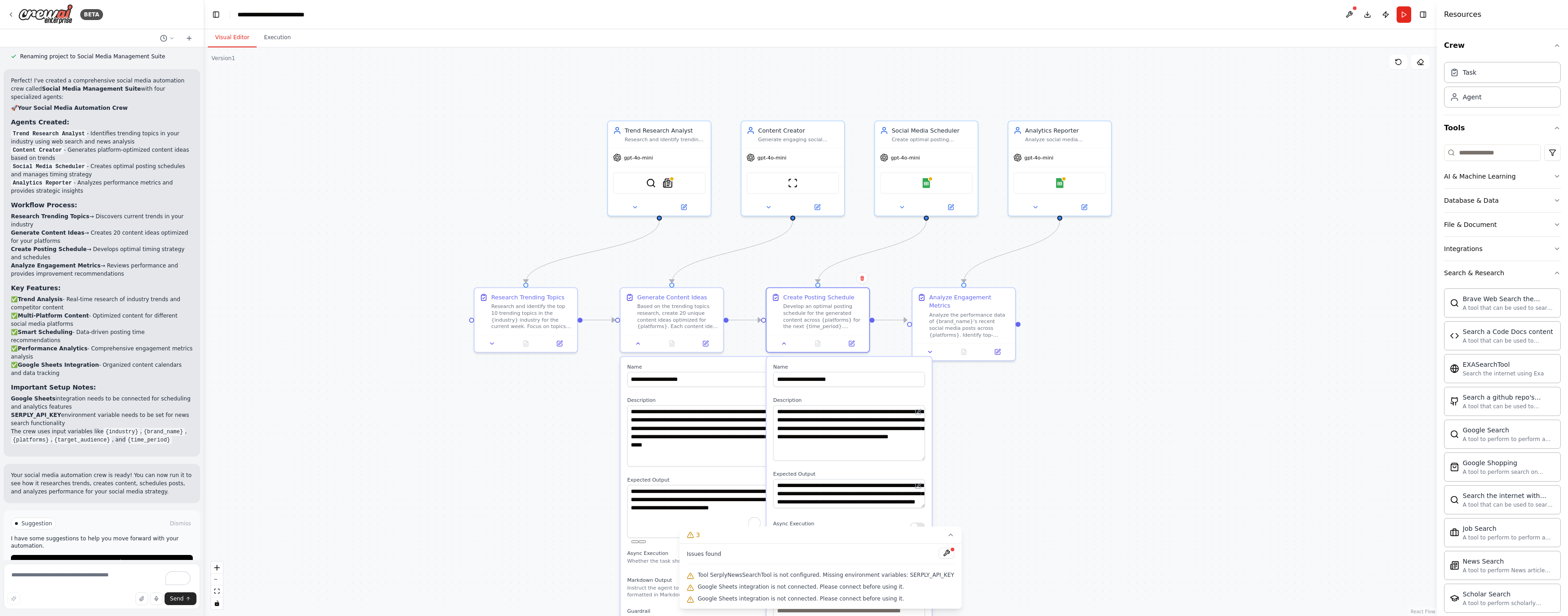
drag, startPoint x: 921, startPoint y: 430, endPoint x: 921, endPoint y: 456, distance: 26.0
click at [921, 456] on textarea "**********" at bounding box center [849, 433] width 152 height 55
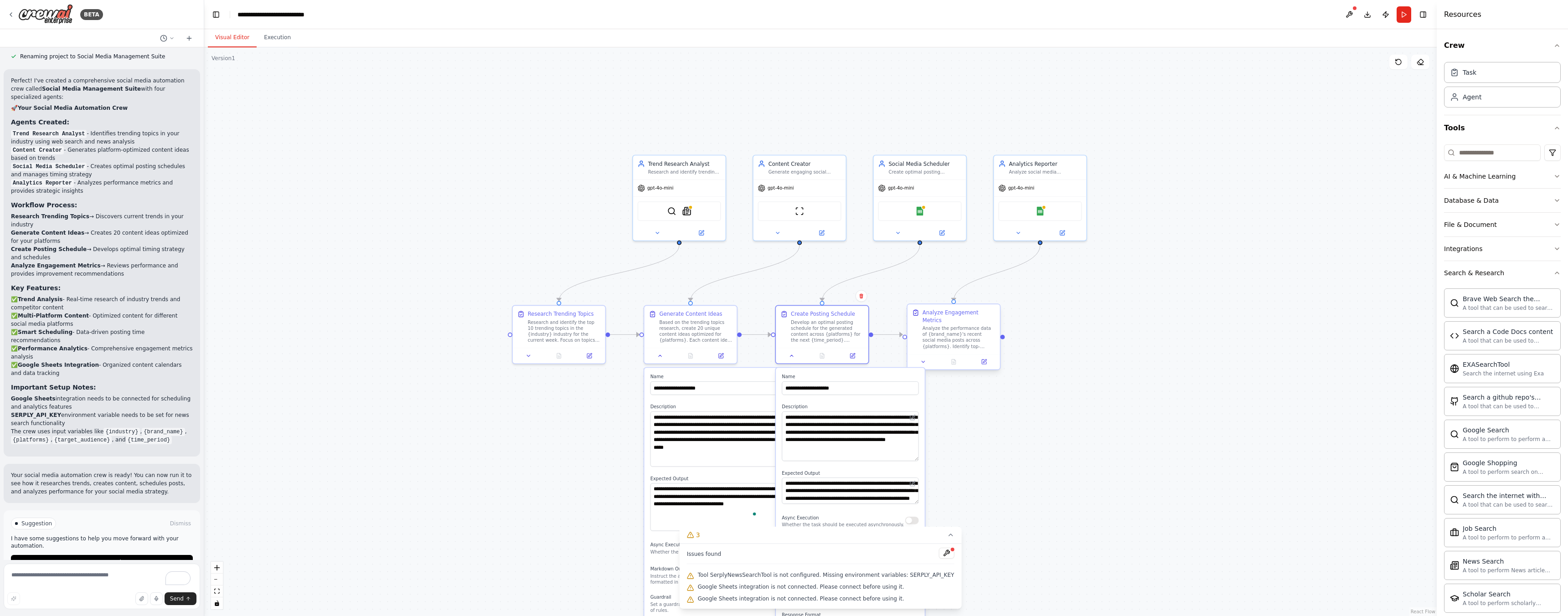
click at [942, 327] on div "Analyze the performance data of {brand_name}'s recent social media posts across…" at bounding box center [959, 337] width 73 height 24
click at [915, 357] on button at bounding box center [923, 361] width 26 height 9
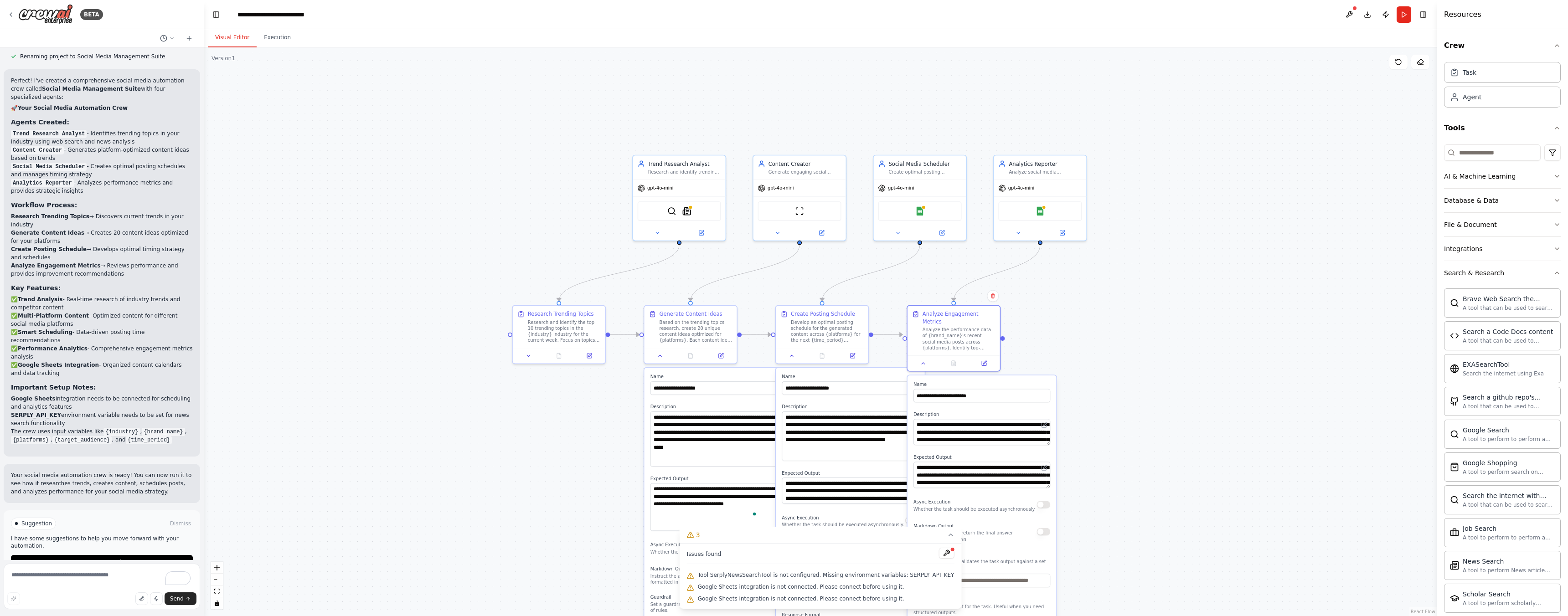
click at [1100, 431] on div ".deletable-edge-delete-btn { width: 20px; height: 20px; border: 0px solid #ffff…" at bounding box center [820, 332] width 1232 height 568
click at [1043, 214] on img at bounding box center [1039, 209] width 9 height 9
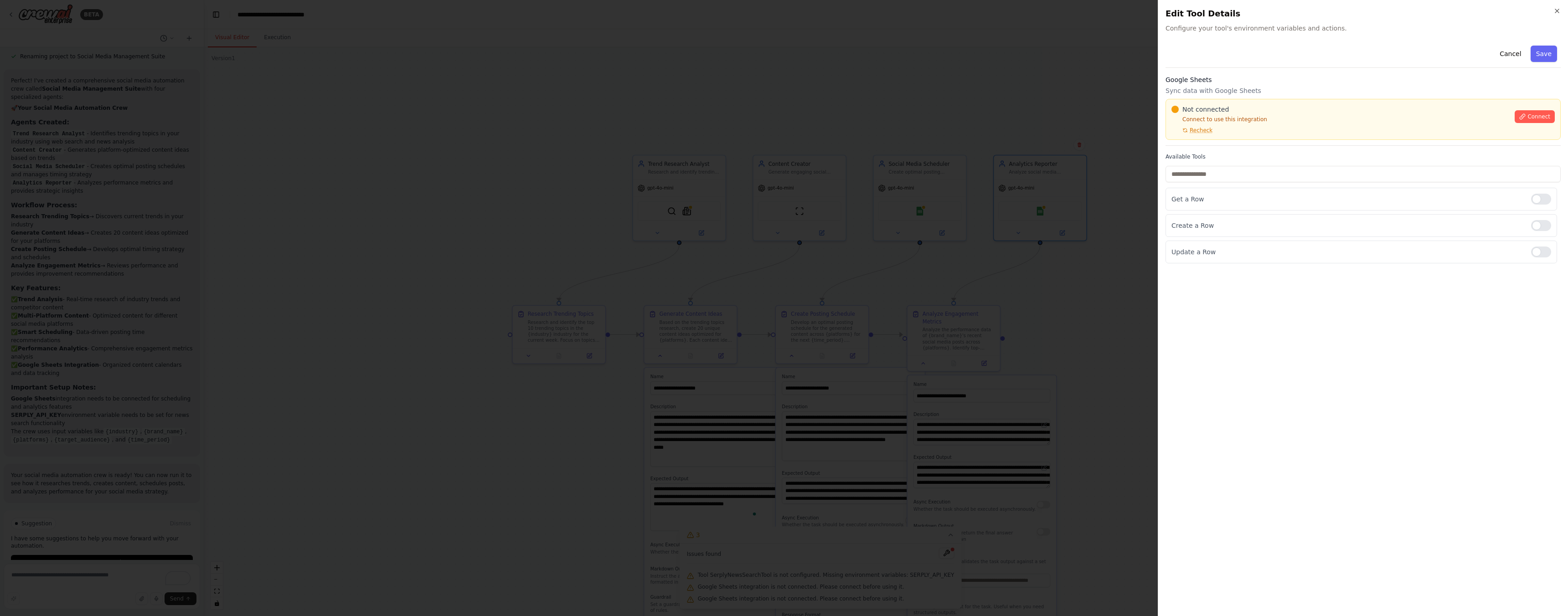
click at [1556, 15] on h2 "Edit Tool Details" at bounding box center [1363, 13] width 395 height 13
click at [1558, 9] on icon "button" at bounding box center [1556, 10] width 7 height 7
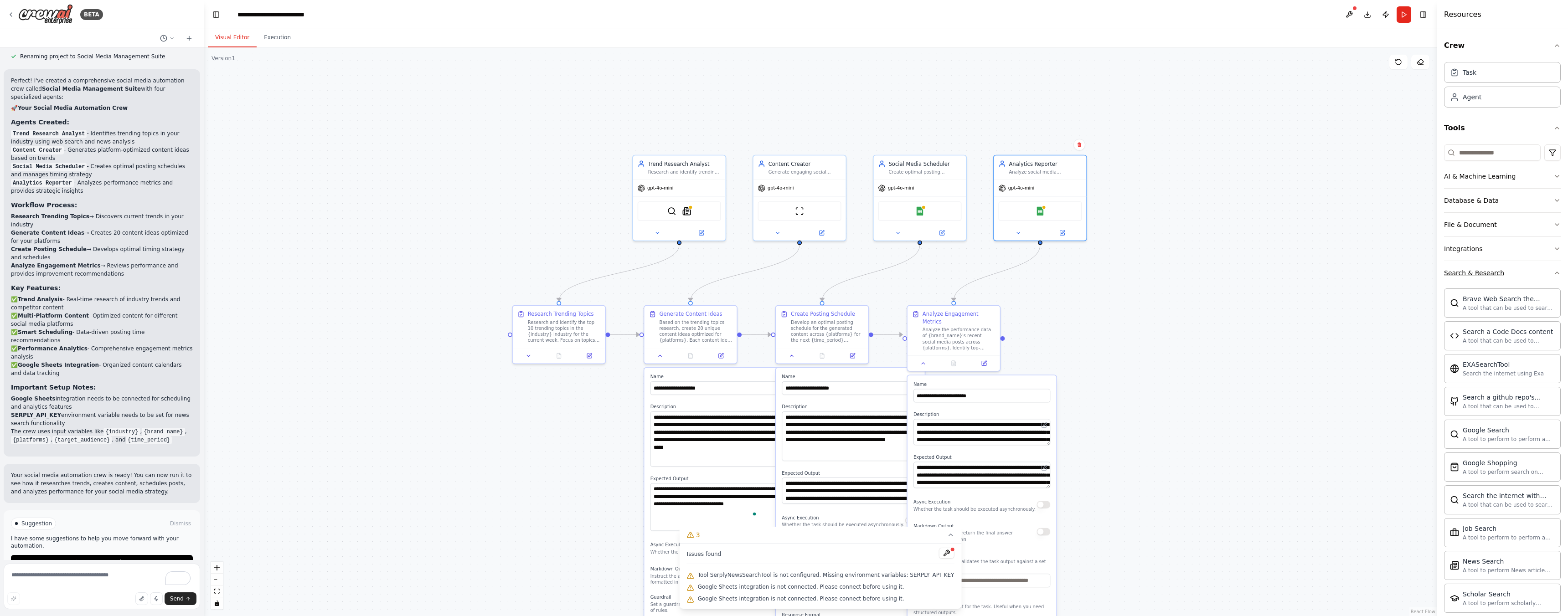
click at [1506, 277] on button "Search & Research" at bounding box center [1503, 272] width 117 height 23
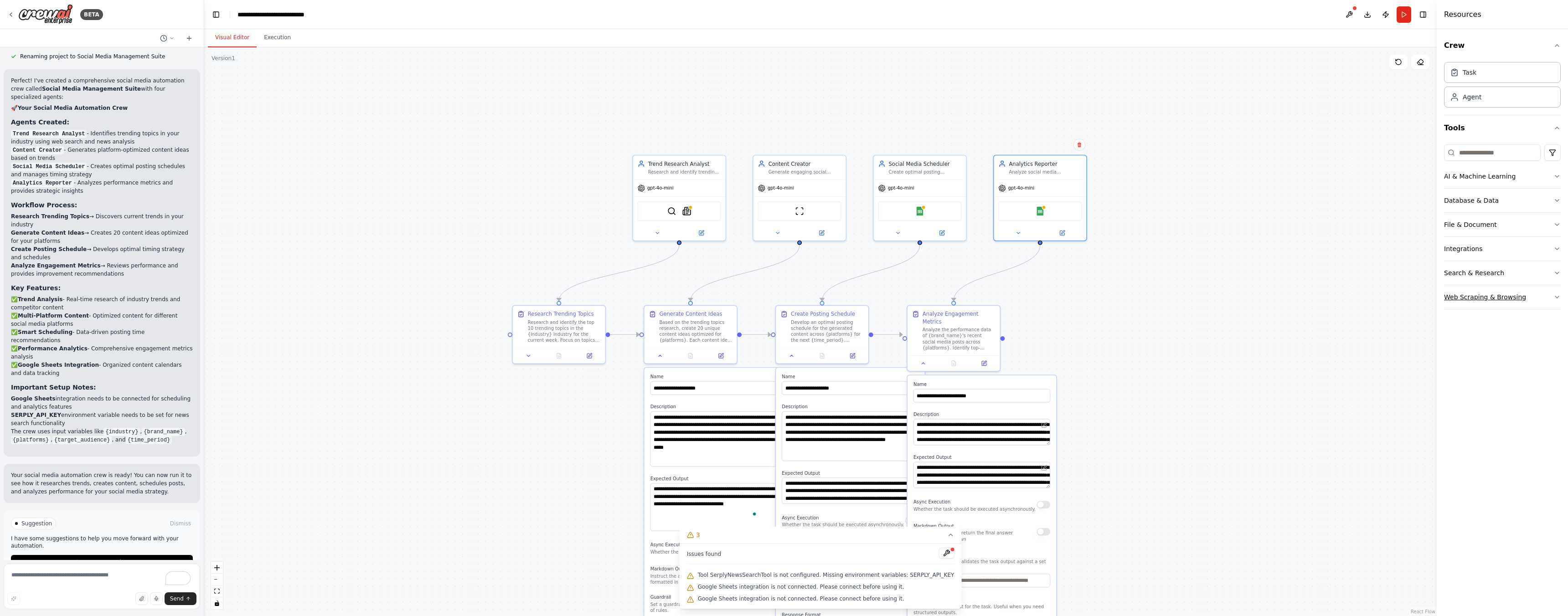
click at [1498, 297] on div "Web Scraping & Browsing" at bounding box center [1485, 297] width 82 height 9
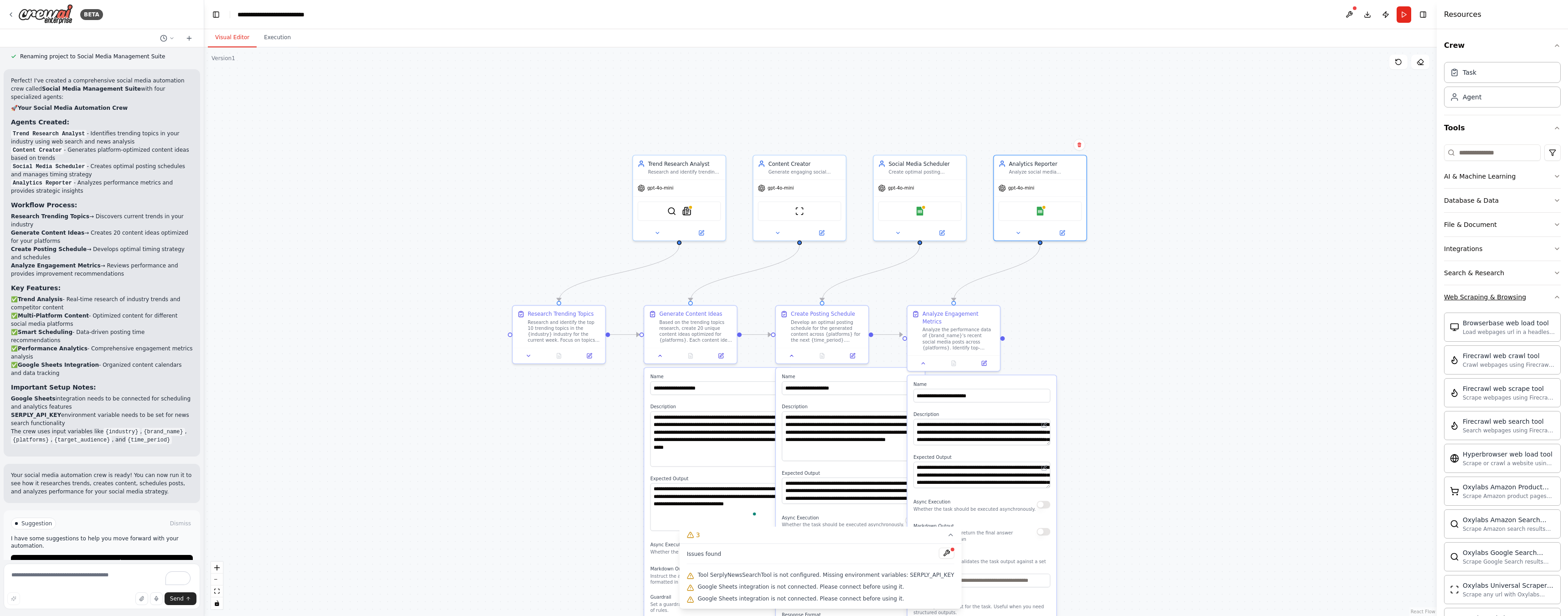
click at [1490, 300] on div "Web Scraping & Browsing" at bounding box center [1485, 297] width 82 height 9
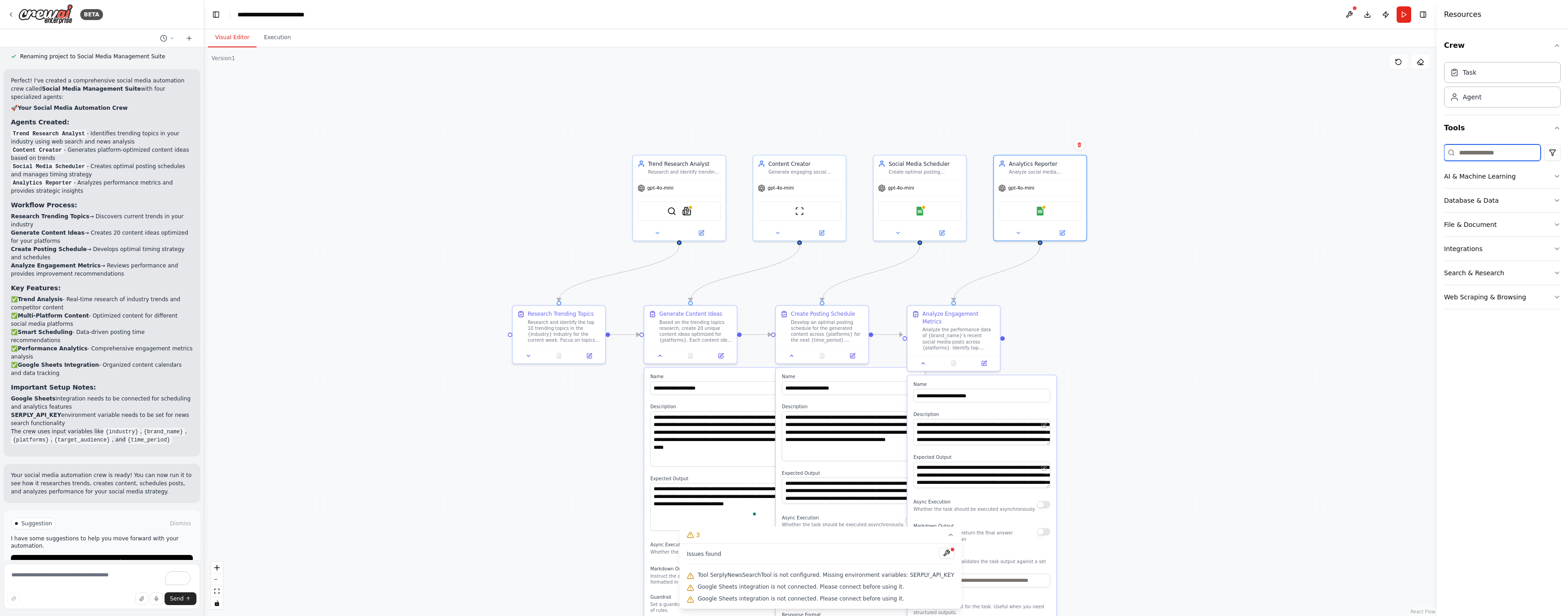
click at [1493, 151] on input at bounding box center [1492, 152] width 96 height 17
type input "*"
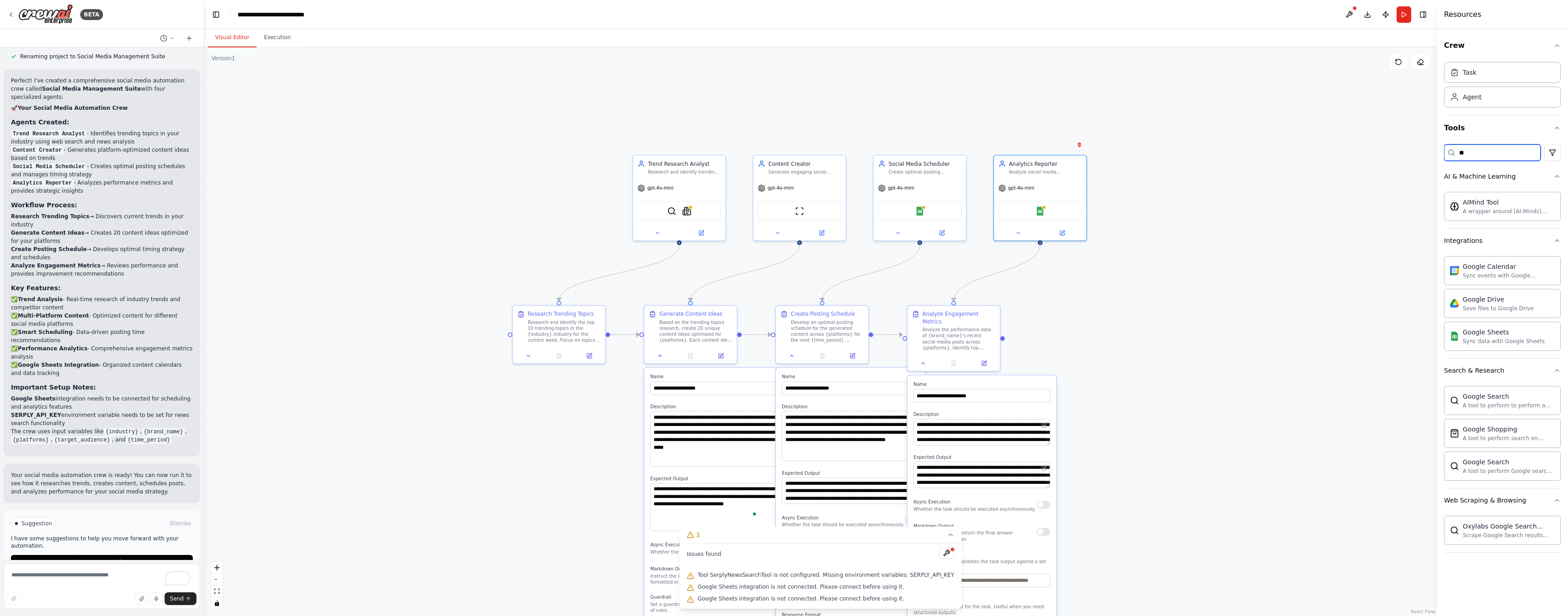
type input "*"
